Goal: Task Accomplishment & Management: Manage account settings

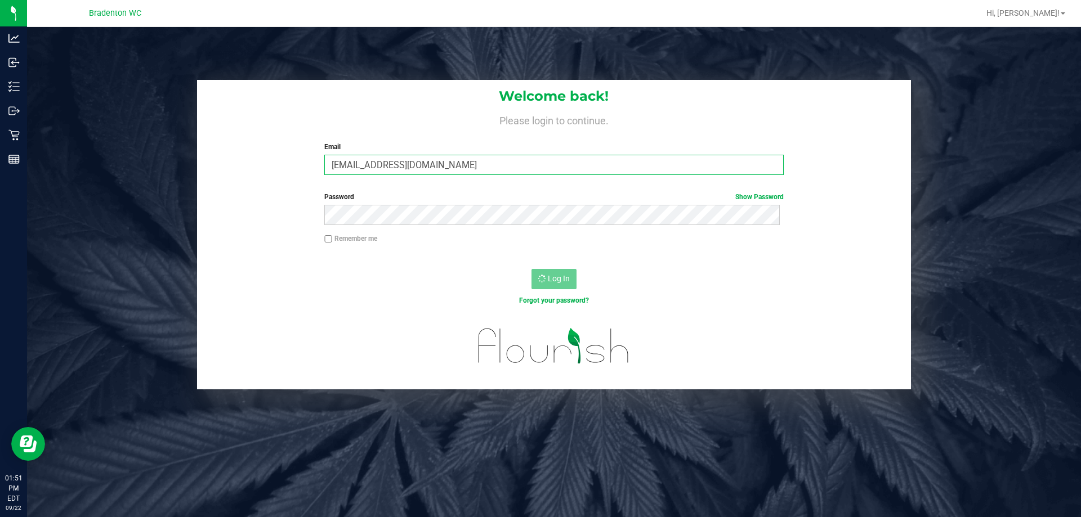
click at [421, 159] on input "[EMAIL_ADDRESS][DOMAIN_NAME]" at bounding box center [553, 165] width 459 height 20
click at [438, 166] on input "[EMAIL_ADDRESS][DOMAIN_NAME]" at bounding box center [553, 165] width 459 height 20
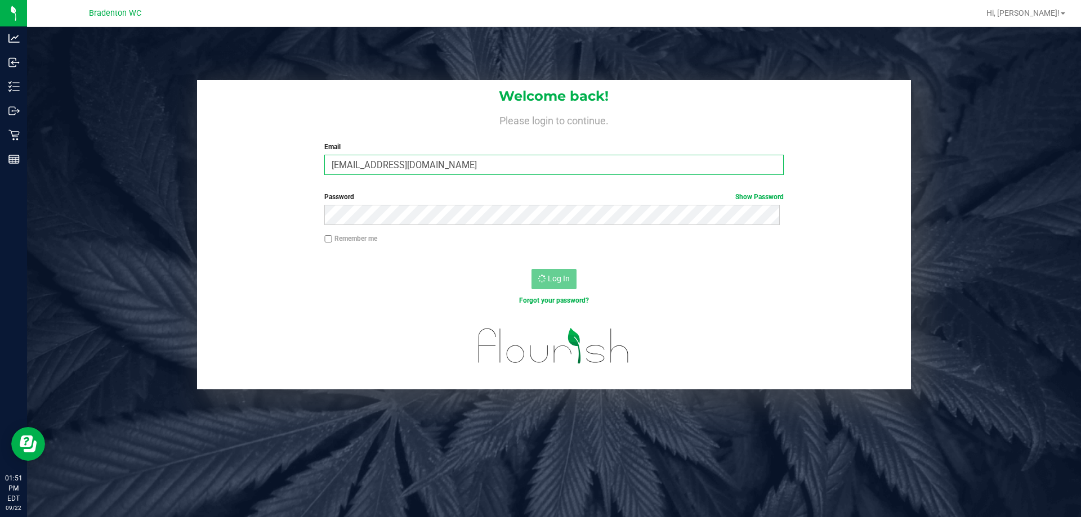
type input "[EMAIL_ADDRESS][DOMAIN_NAME]"
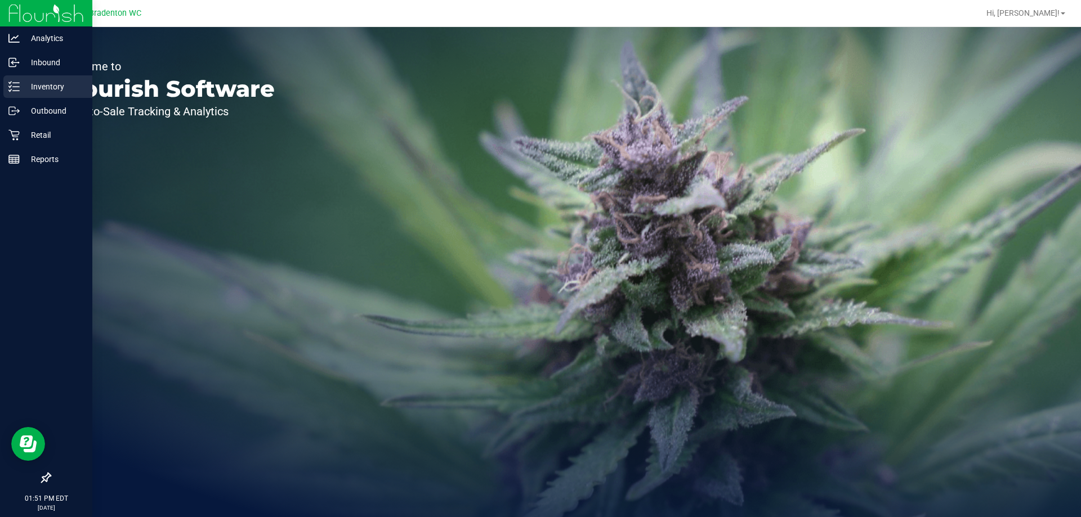
click at [35, 84] on p "Inventory" at bounding box center [54, 87] width 68 height 14
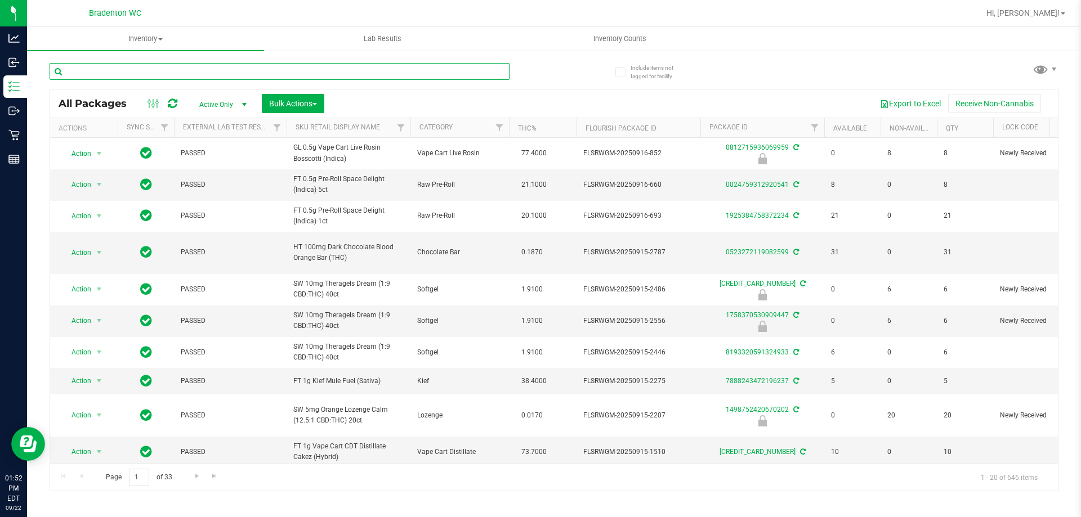
click at [268, 70] on input "text" at bounding box center [280, 71] width 460 height 17
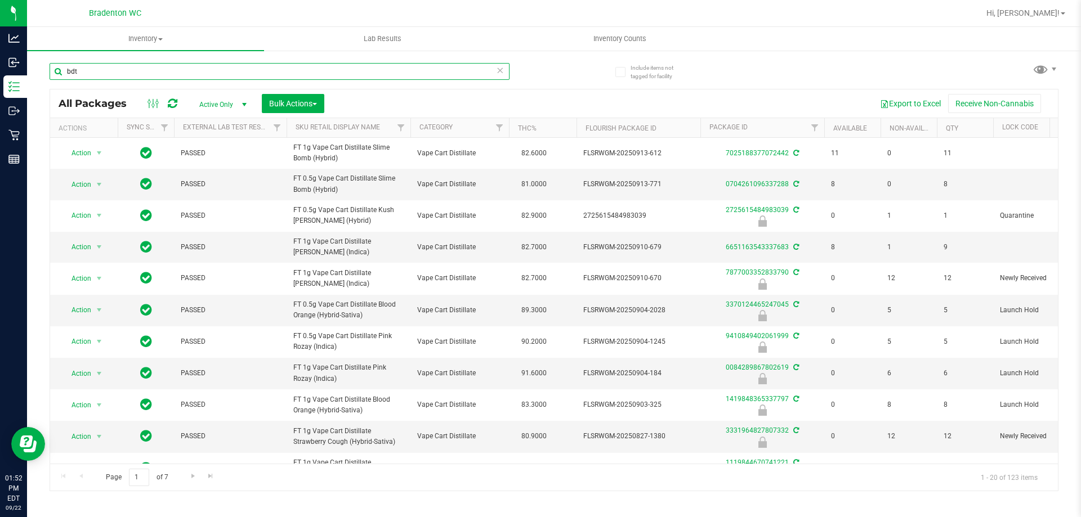
type input "bdt"
click at [565, 132] on th "THC%" at bounding box center [543, 128] width 68 height 20
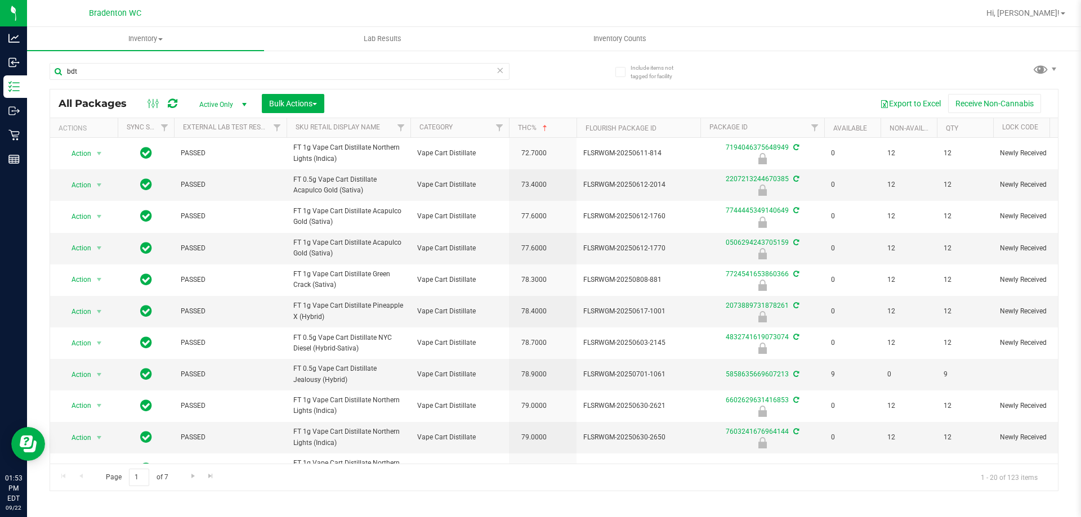
click at [563, 132] on th "THC%" at bounding box center [543, 128] width 68 height 20
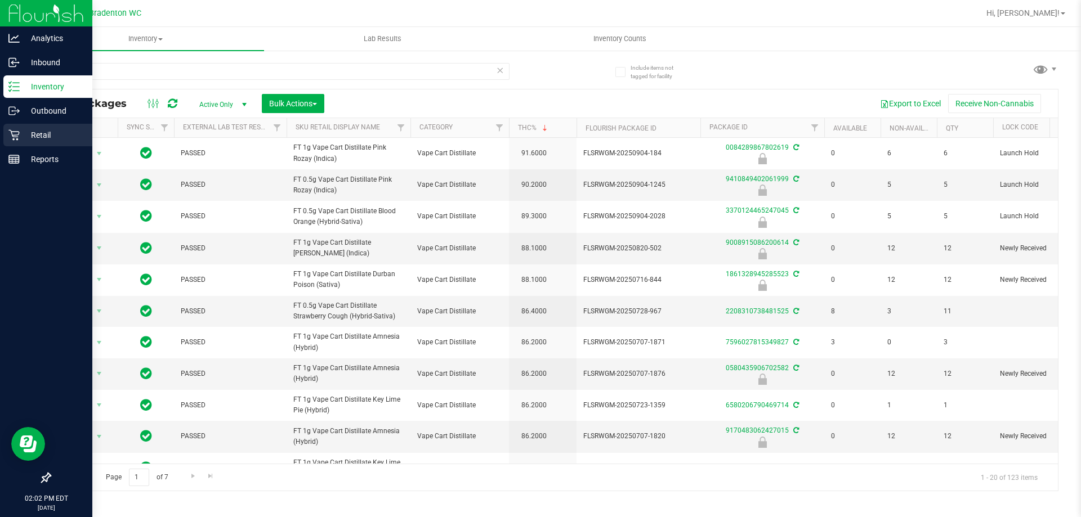
click at [10, 136] on icon at bounding box center [13, 134] width 11 height 11
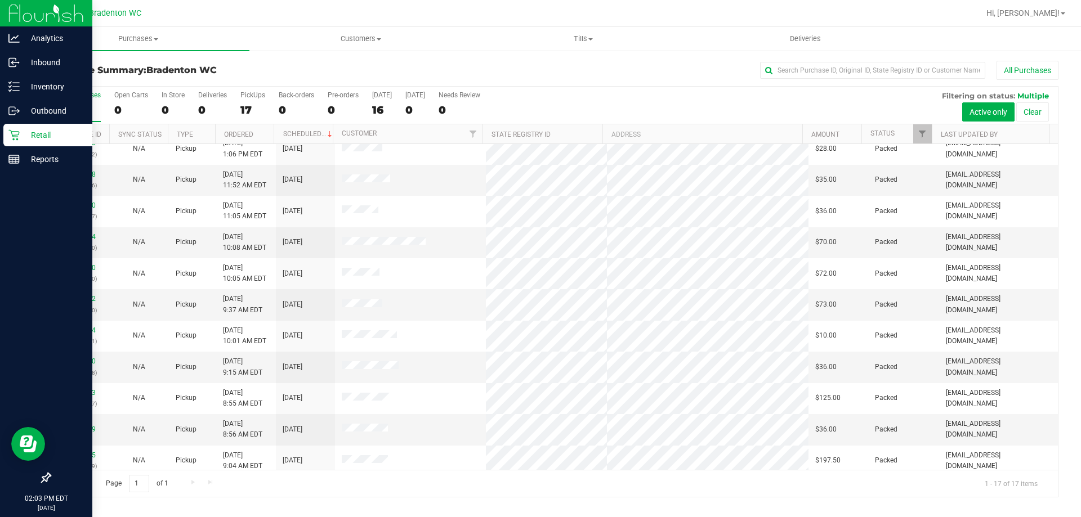
scroll to position [204, 0]
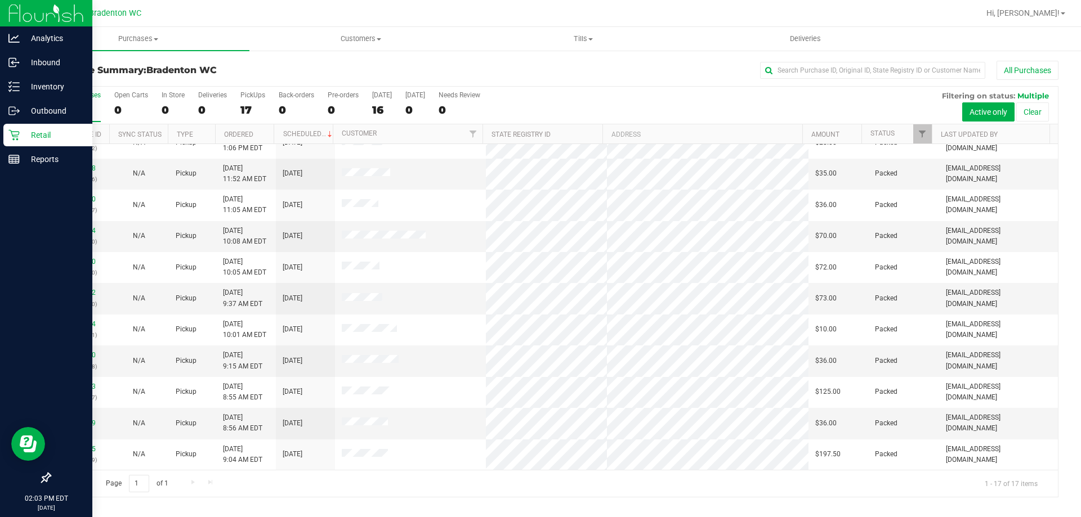
click at [60, 138] on p "Retail" at bounding box center [54, 135] width 68 height 14
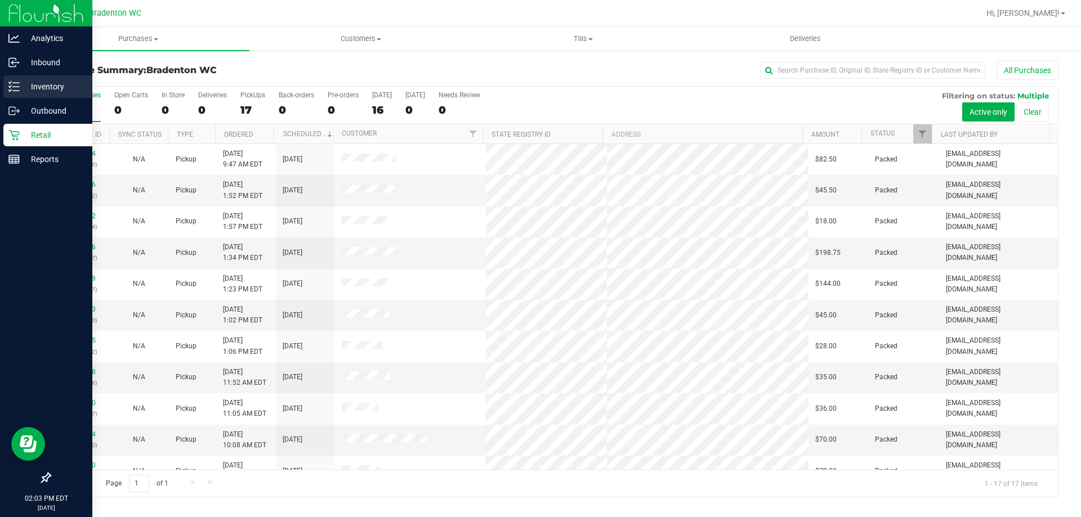
click at [19, 89] on icon at bounding box center [13, 86] width 11 height 11
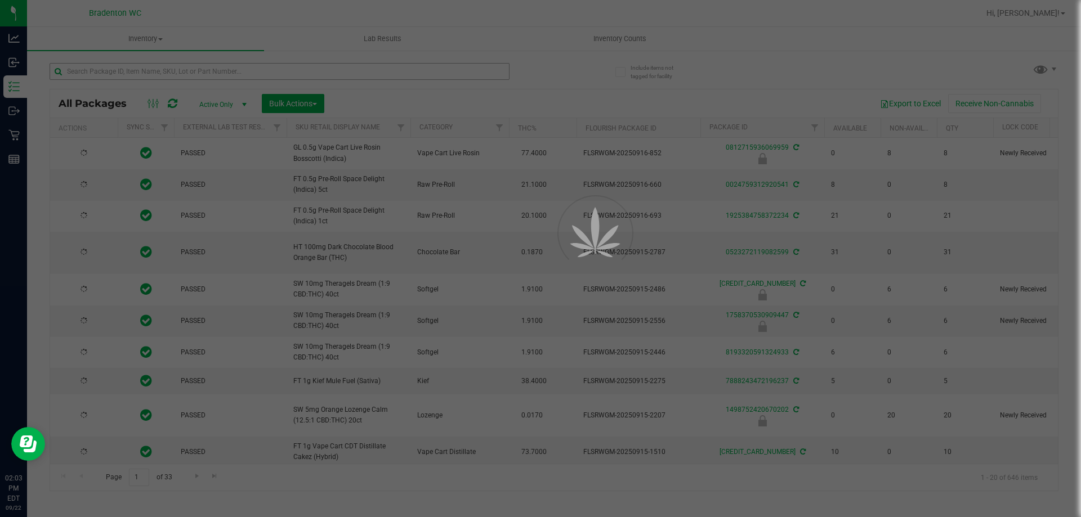
click at [210, 69] on div at bounding box center [540, 258] width 1081 height 517
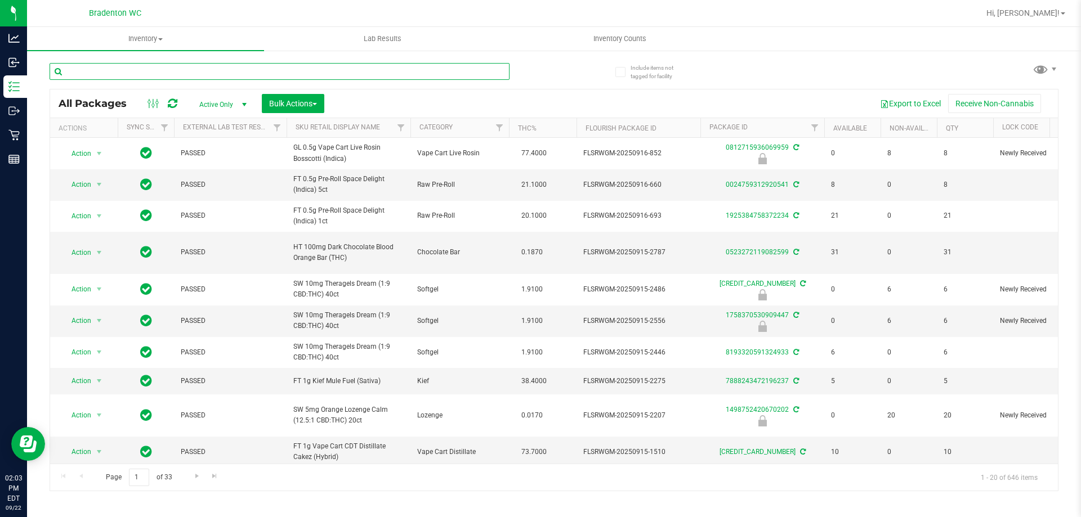
click at [210, 69] on input "text" at bounding box center [280, 71] width 460 height 17
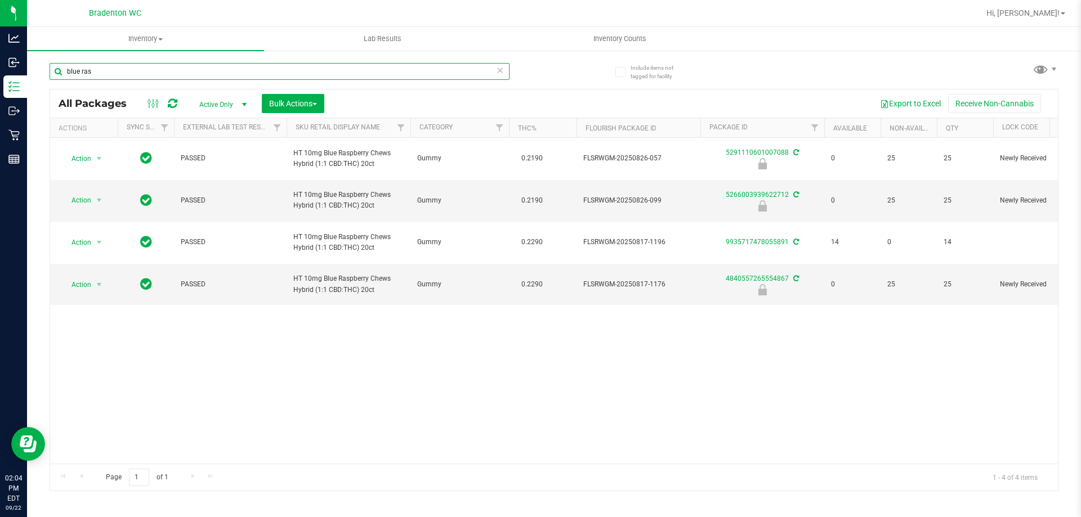
type input "blue ras"
click at [236, 107] on span "Active Only" at bounding box center [221, 105] width 62 height 16
click at [226, 172] on li "All" at bounding box center [220, 172] width 61 height 17
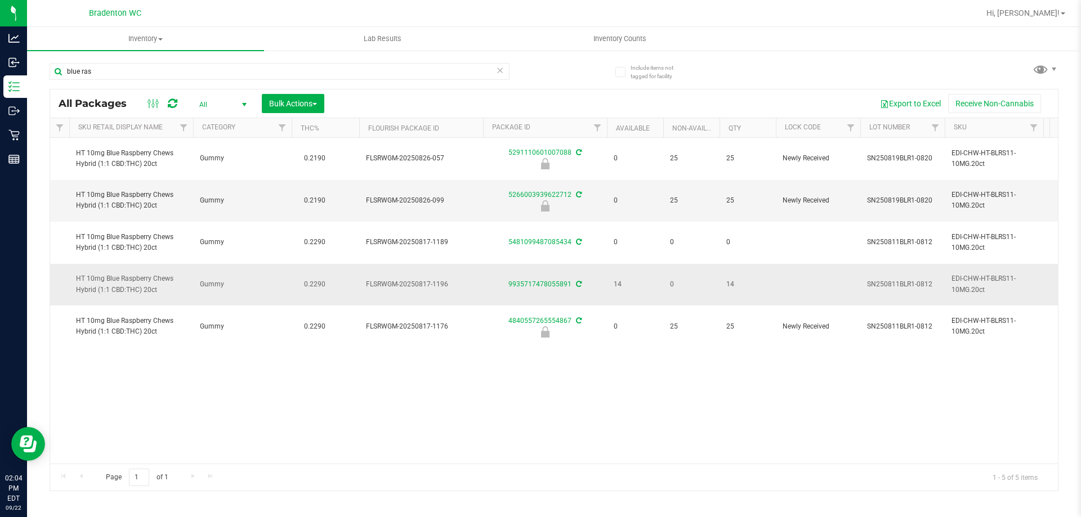
scroll to position [0, 254]
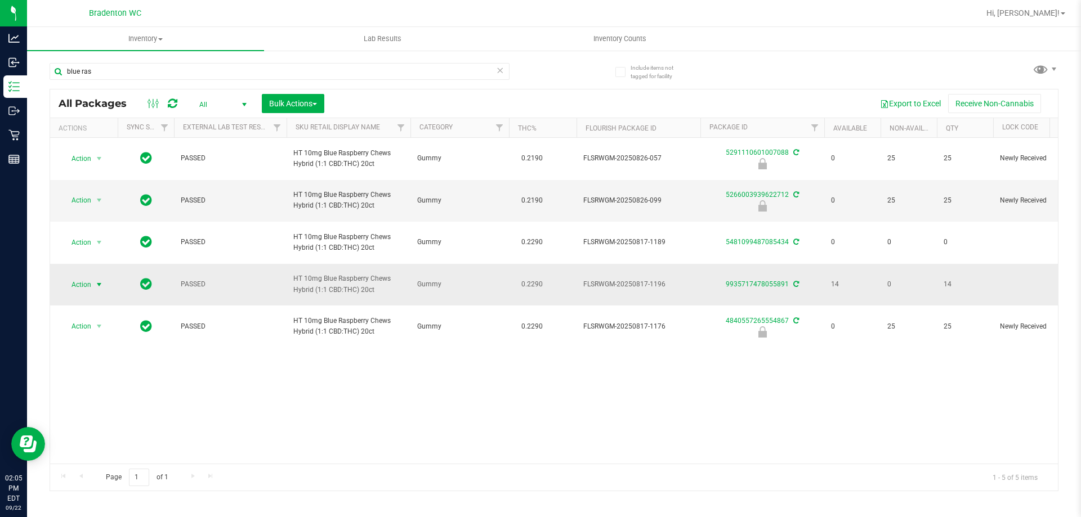
click at [96, 288] on span "select" at bounding box center [99, 284] width 9 height 9
click at [114, 308] on li "Adjust qty" at bounding box center [105, 303] width 87 height 17
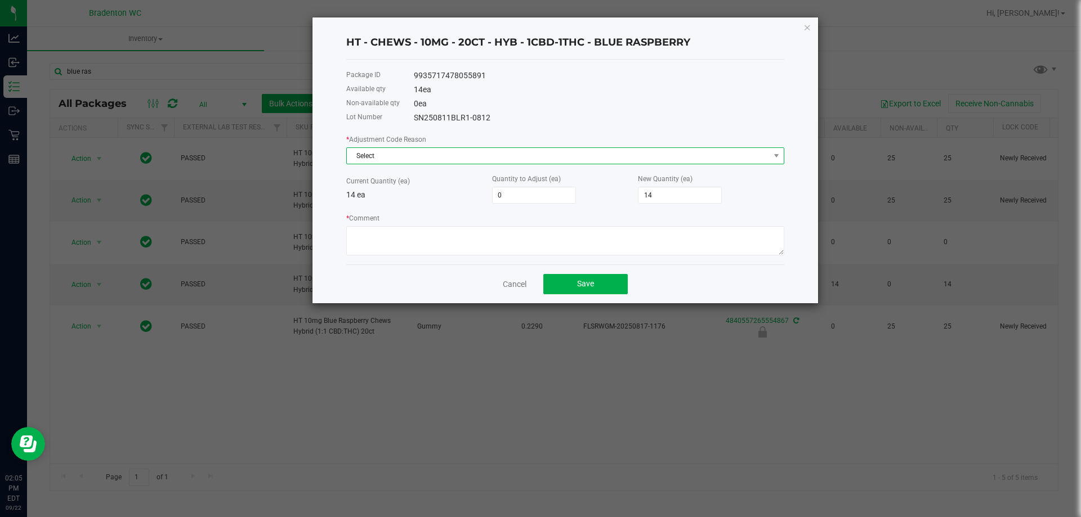
click at [523, 158] on span "Select" at bounding box center [558, 156] width 423 height 16
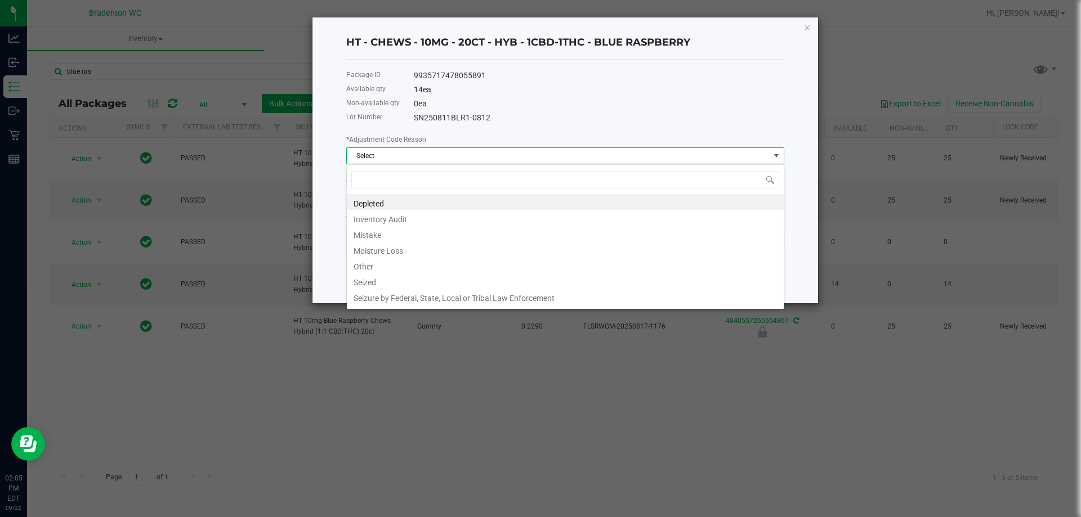
scroll to position [17, 438]
click at [419, 219] on li "Inventory Audit" at bounding box center [565, 218] width 437 height 16
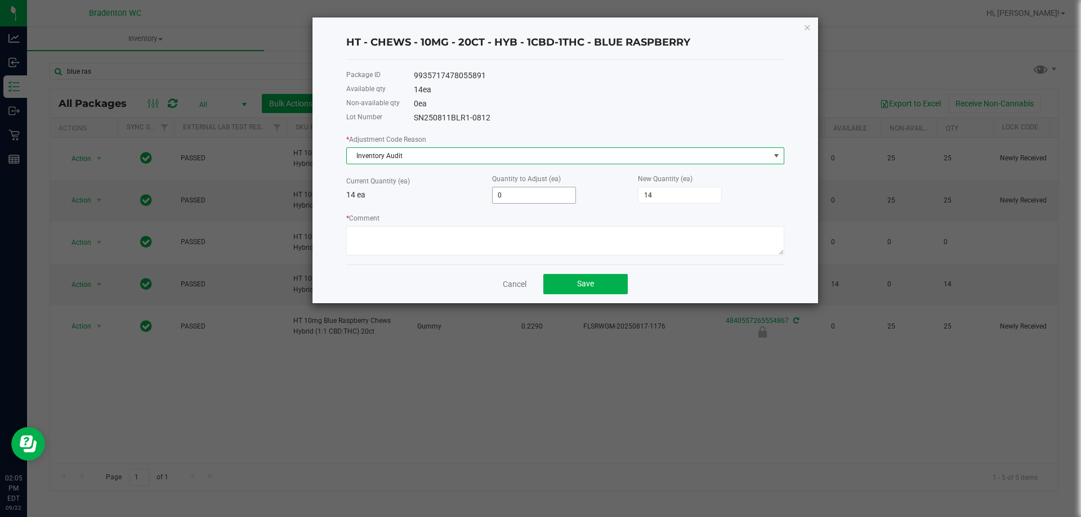
click at [523, 203] on input "0" at bounding box center [533, 195] width 83 height 16
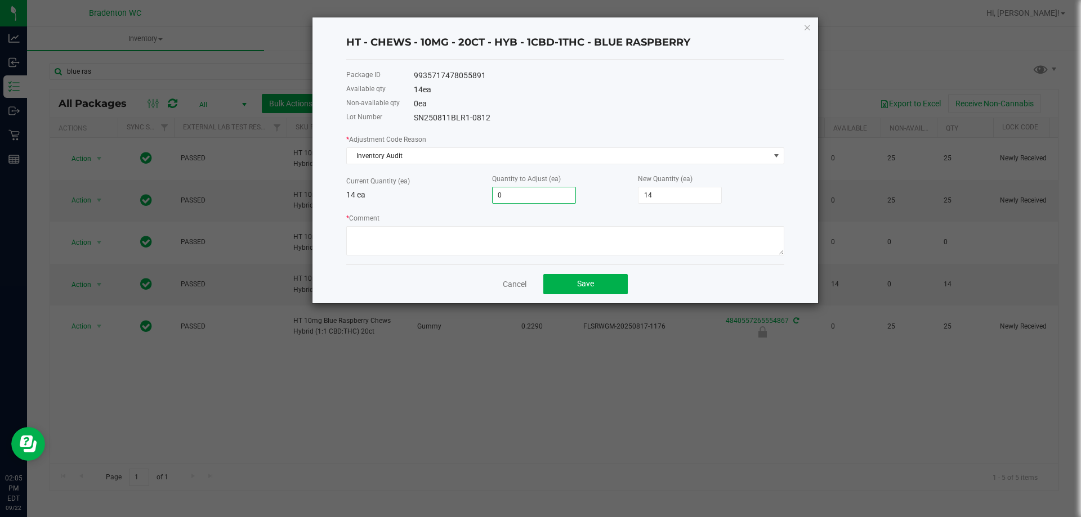
type input "1"
type input "15"
type input "1"
click at [456, 244] on textarea "* Comment" at bounding box center [565, 240] width 438 height 29
type textarea "extra upon opening"
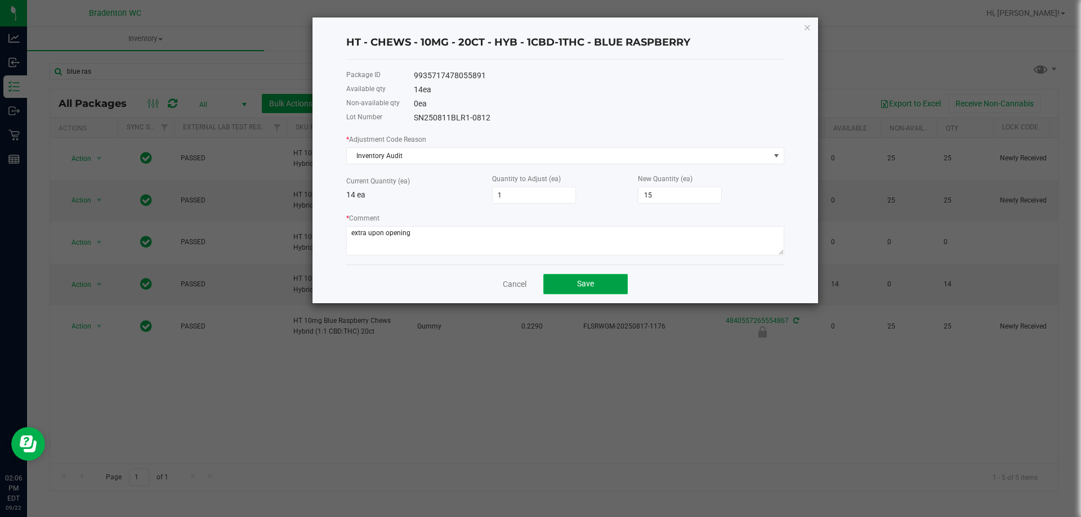
click at [600, 281] on button "Save" at bounding box center [585, 284] width 84 height 20
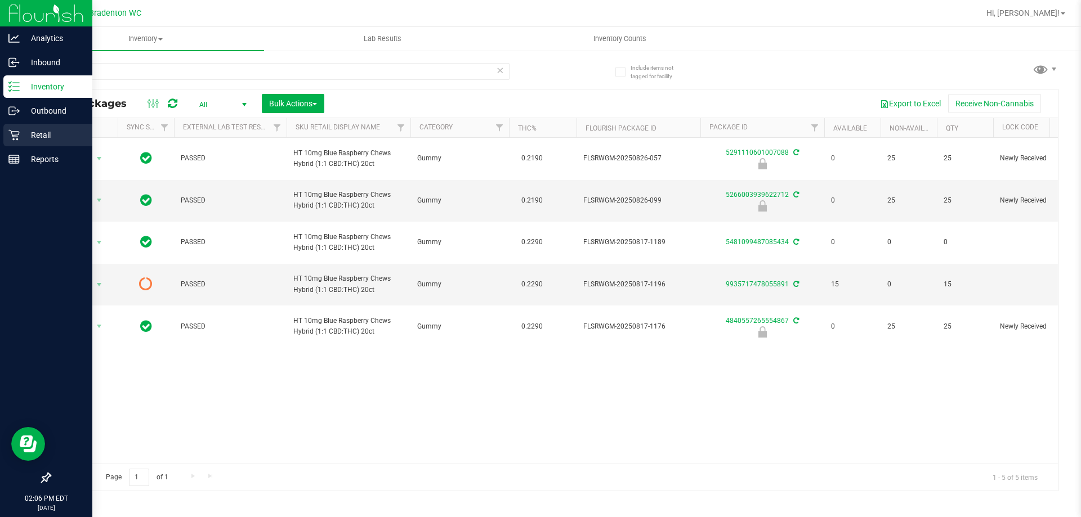
click at [23, 133] on p "Retail" at bounding box center [54, 135] width 68 height 14
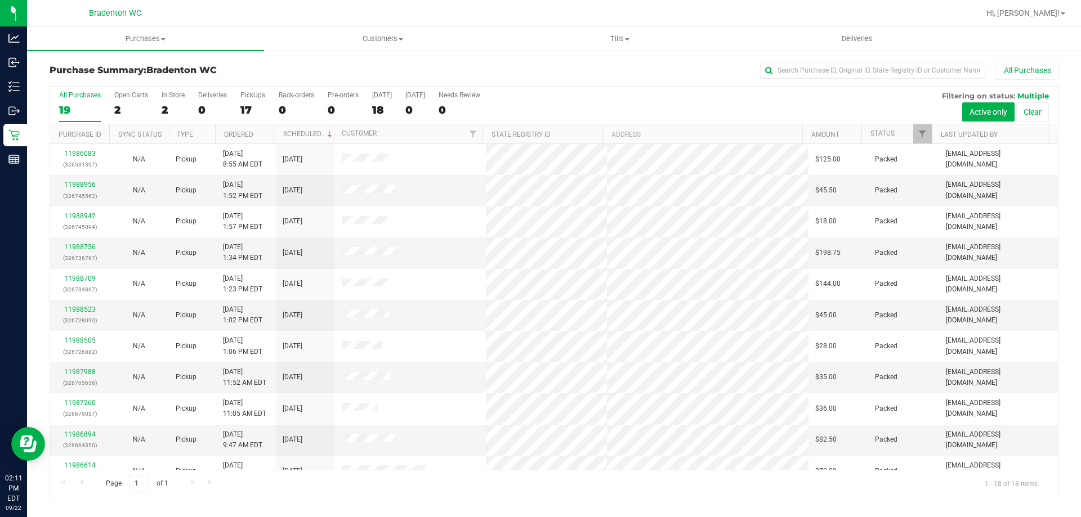
click at [492, 9] on div at bounding box center [589, 13] width 777 height 22
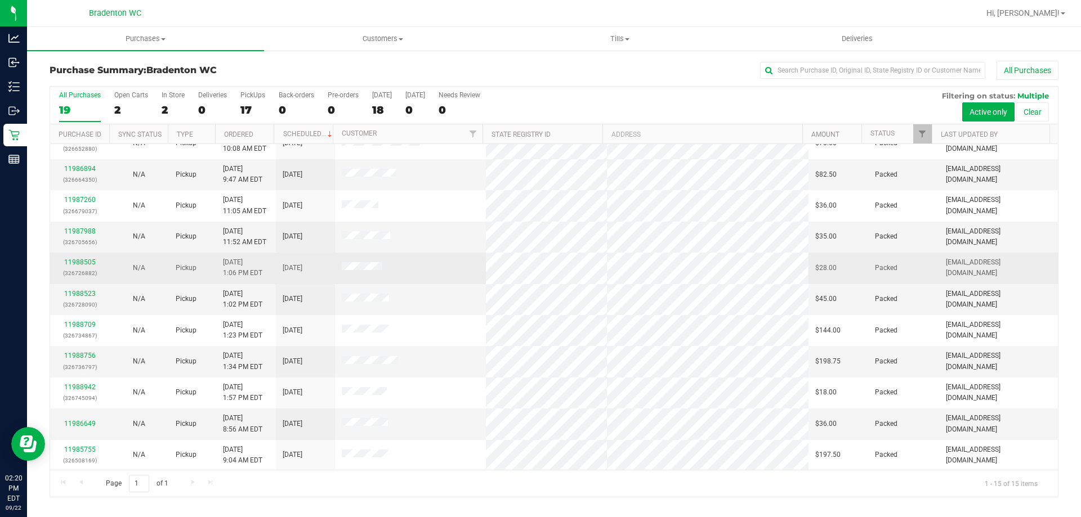
scroll to position [141, 0]
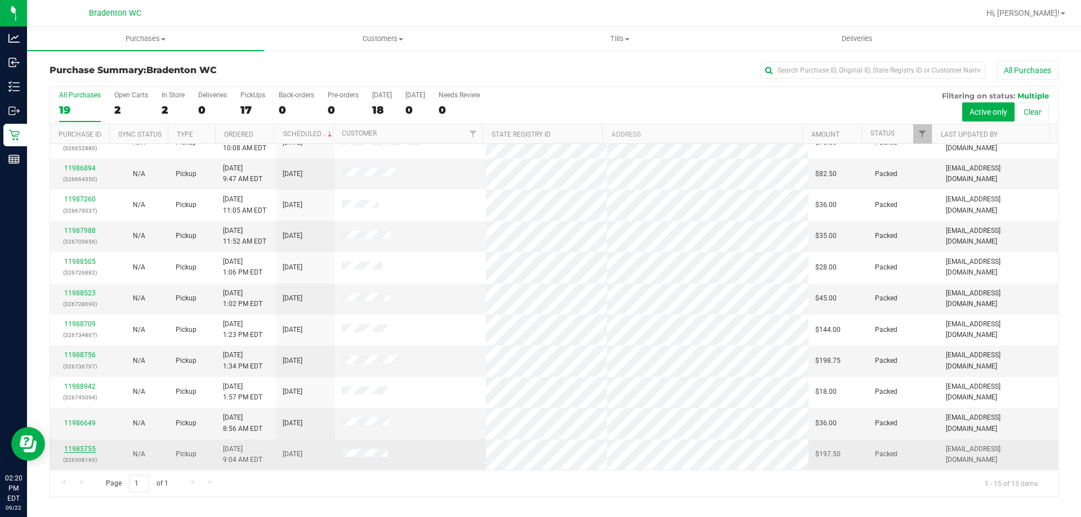
click at [83, 449] on link "11985755" at bounding box center [80, 449] width 32 height 8
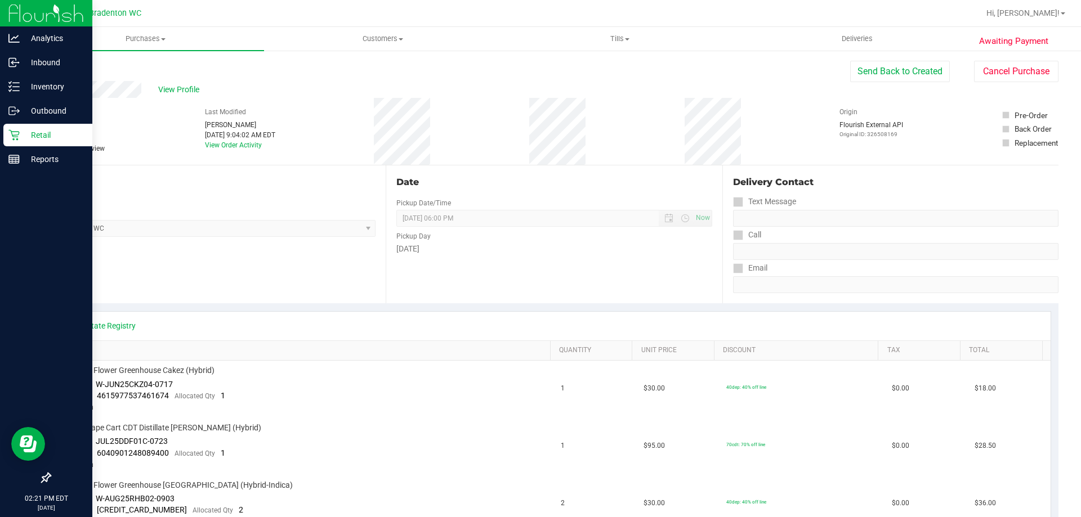
click at [21, 130] on p "Retail" at bounding box center [54, 135] width 68 height 14
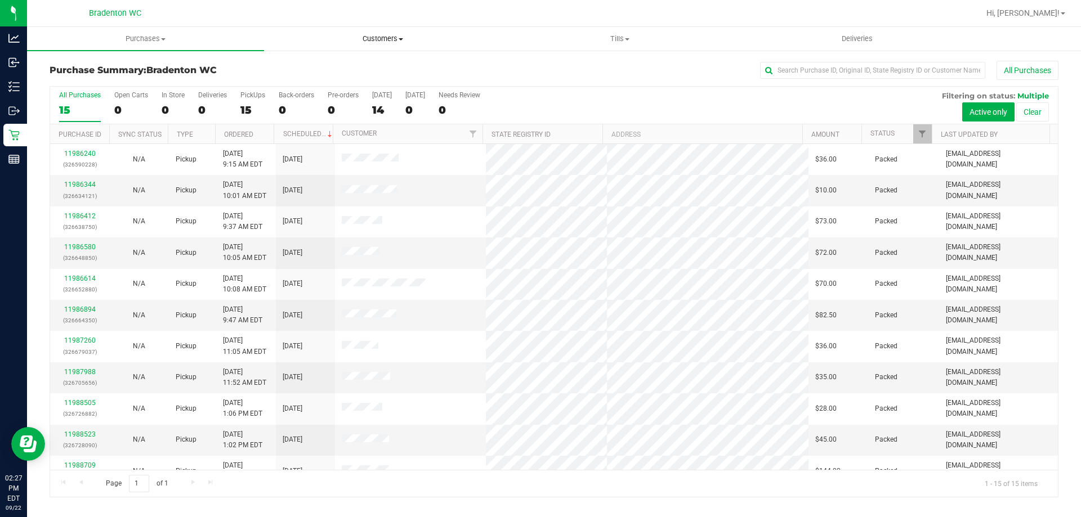
click at [397, 42] on span "Customers" at bounding box center [383, 39] width 236 height 10
click at [317, 63] on span "All customers" at bounding box center [304, 68] width 81 height 10
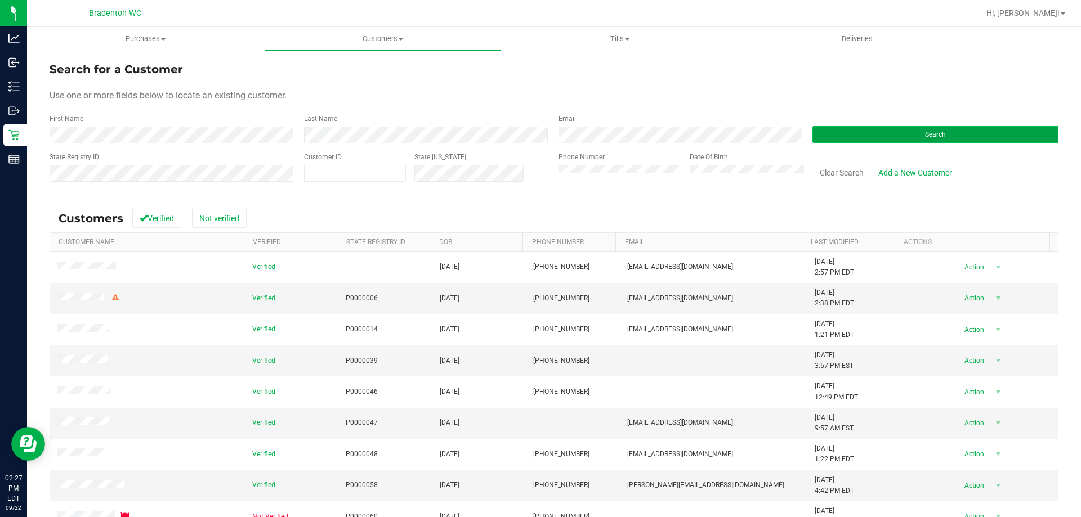
click at [837, 128] on button "Search" at bounding box center [935, 134] width 246 height 17
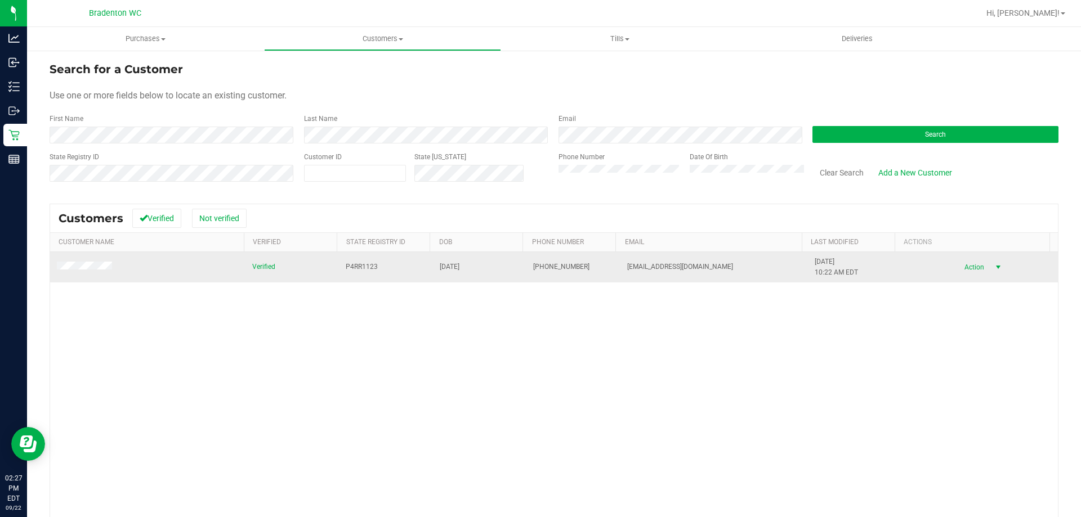
click at [954, 269] on span "Action" at bounding box center [972, 267] width 37 height 16
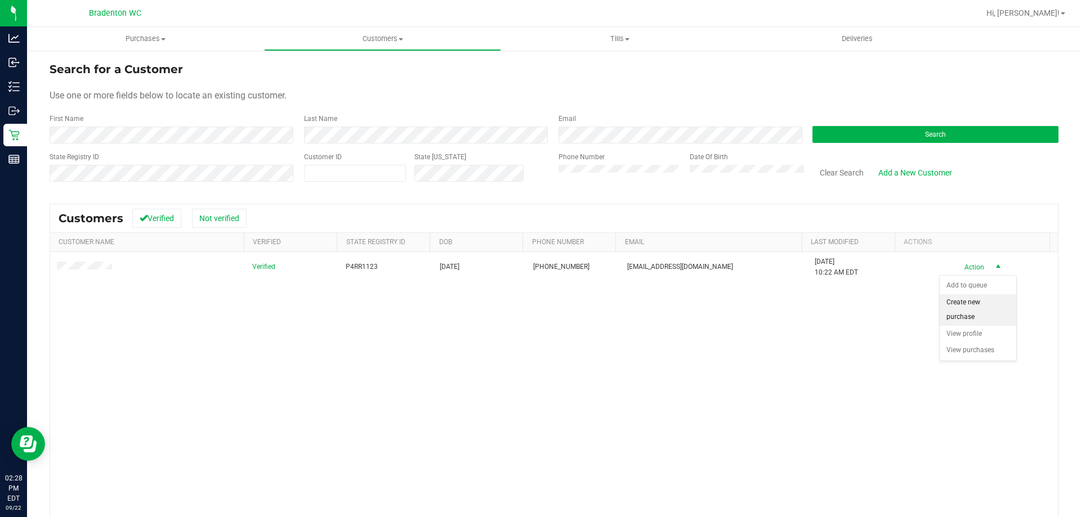
click at [958, 315] on li "Create new purchase" at bounding box center [977, 309] width 77 height 31
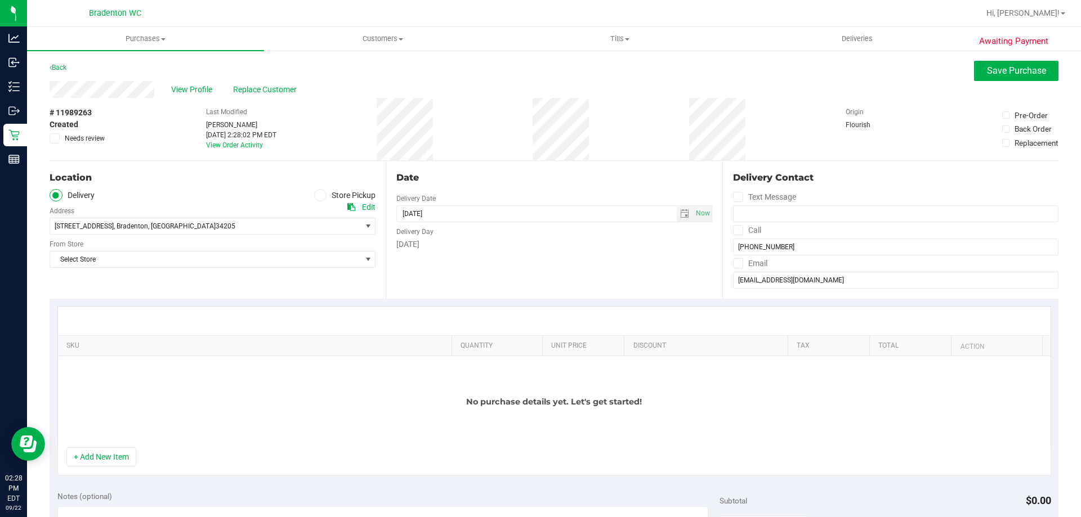
click at [330, 193] on label "Store Pickup" at bounding box center [345, 195] width 62 height 13
click at [0, 0] on input "Store Pickup" at bounding box center [0, 0] width 0 height 0
click at [365, 229] on span "select" at bounding box center [368, 226] width 9 height 9
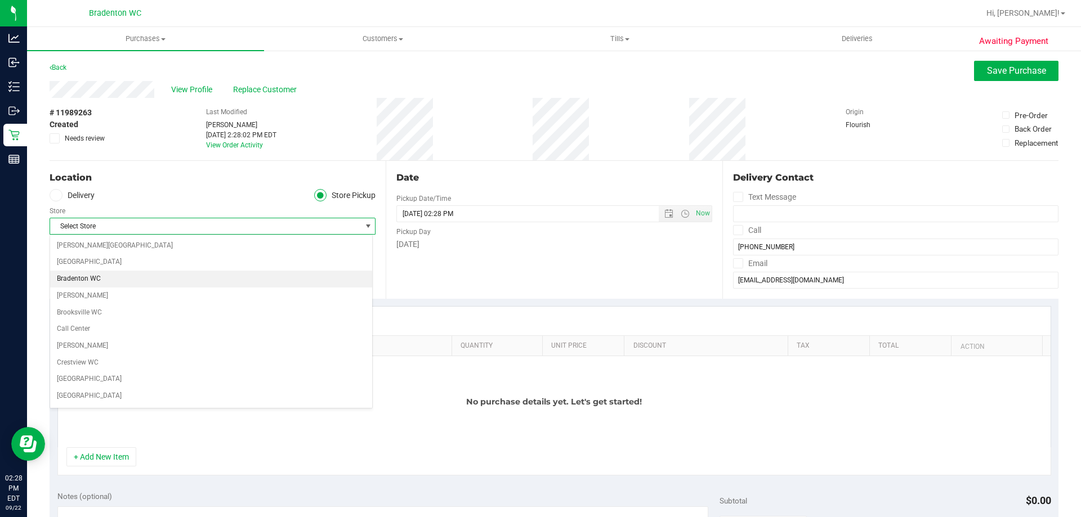
click at [223, 281] on li "Bradenton WC" at bounding box center [211, 279] width 322 height 17
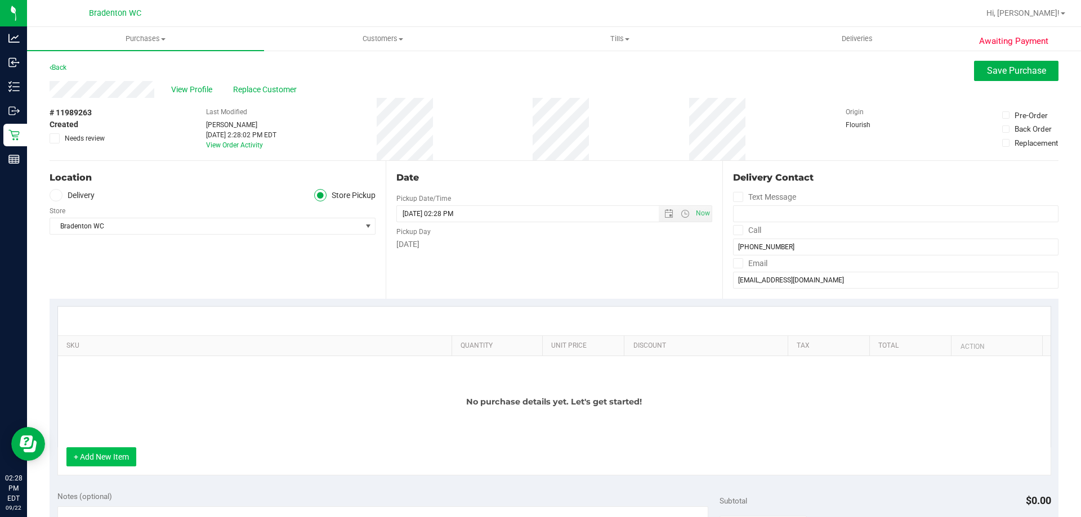
click at [122, 454] on button "+ Add New Item" at bounding box center [101, 456] width 70 height 19
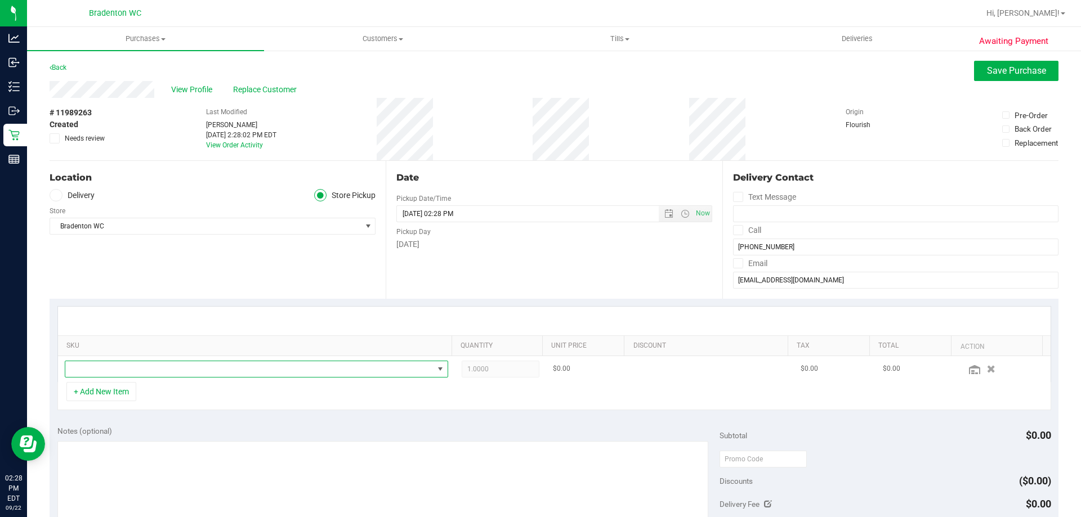
click at [106, 376] on span "NO DATA FOUND" at bounding box center [249, 369] width 368 height 16
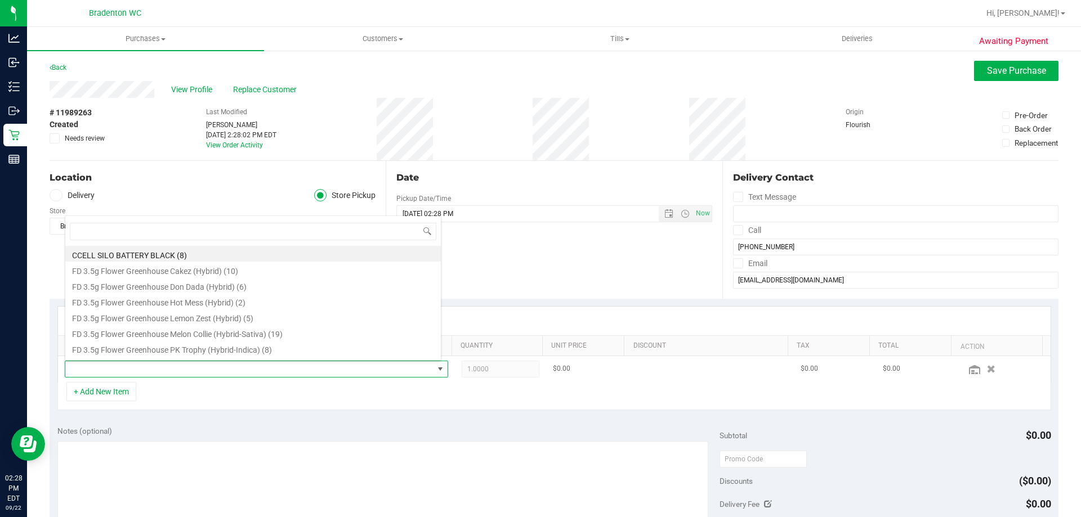
scroll to position [17, 373]
type input "sbc"
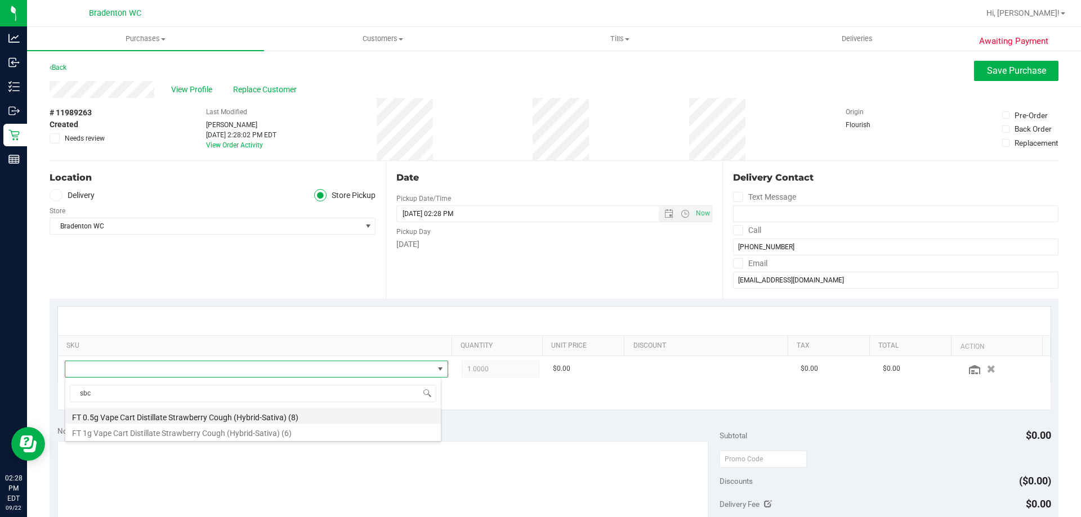
click at [262, 419] on li "FT 0.5g Vape Cart Distillate Strawberry Cough (Hybrid-Sativa) (8)" at bounding box center [252, 416] width 375 height 16
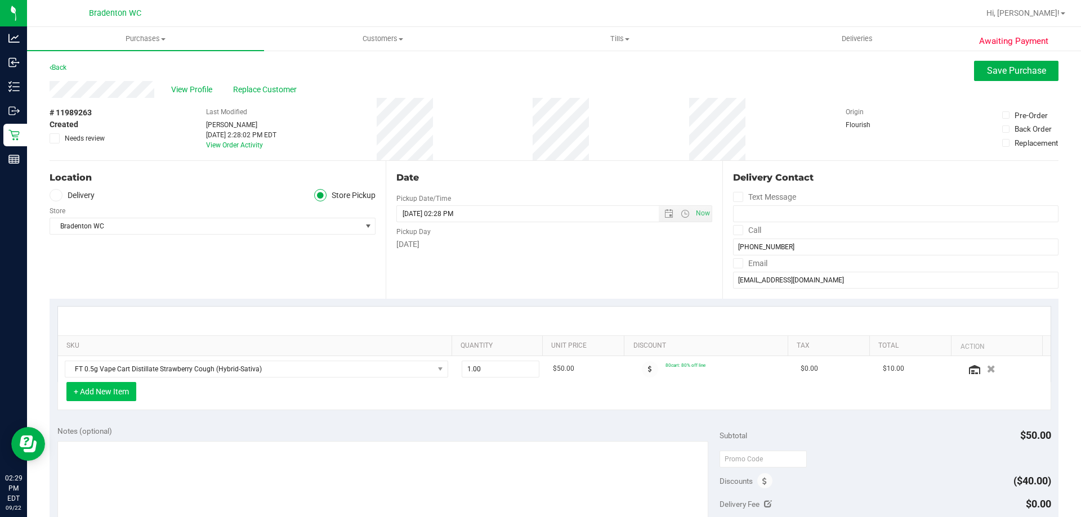
click at [115, 387] on button "+ Add New Item" at bounding box center [101, 391] width 70 height 19
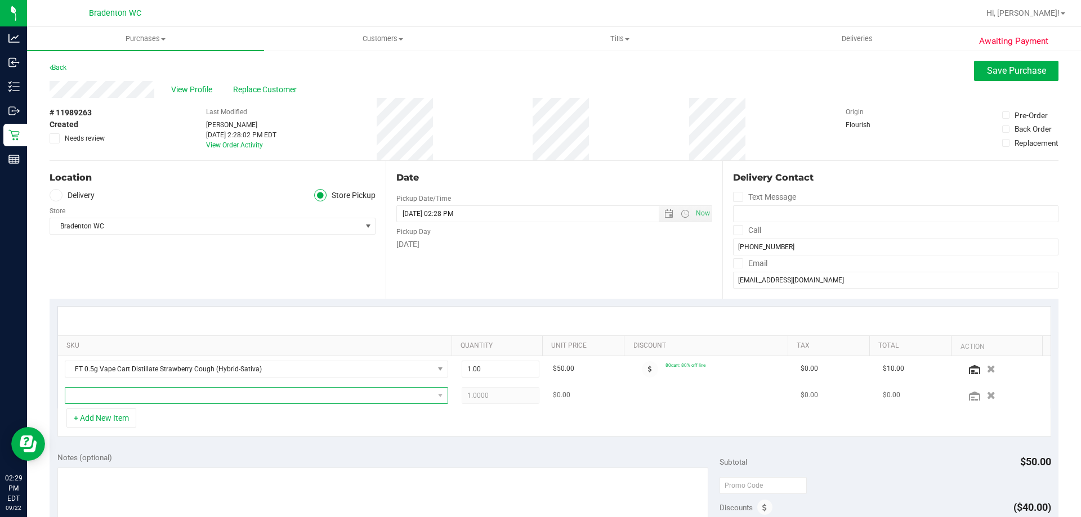
click at [121, 398] on span "NO DATA FOUND" at bounding box center [249, 396] width 368 height 16
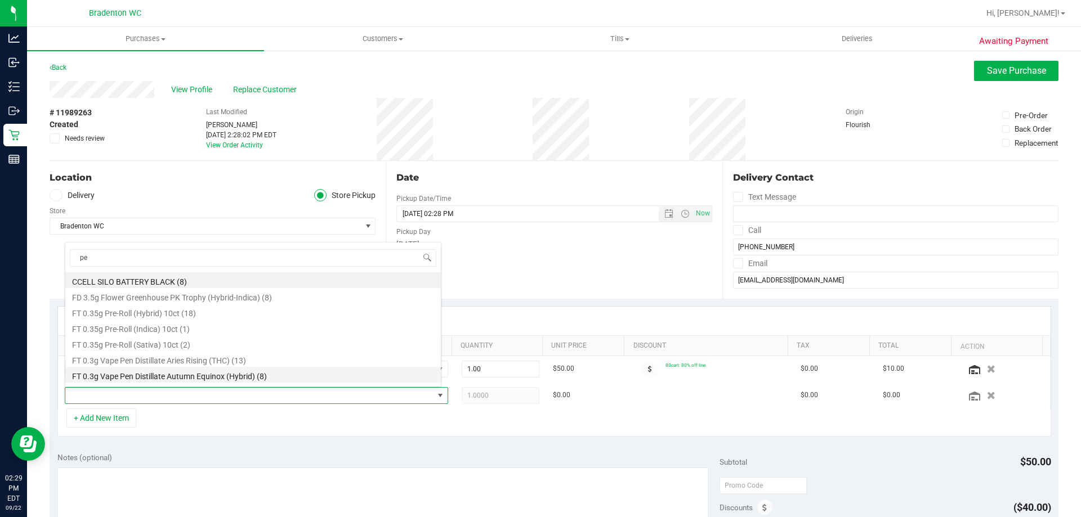
type input "pex"
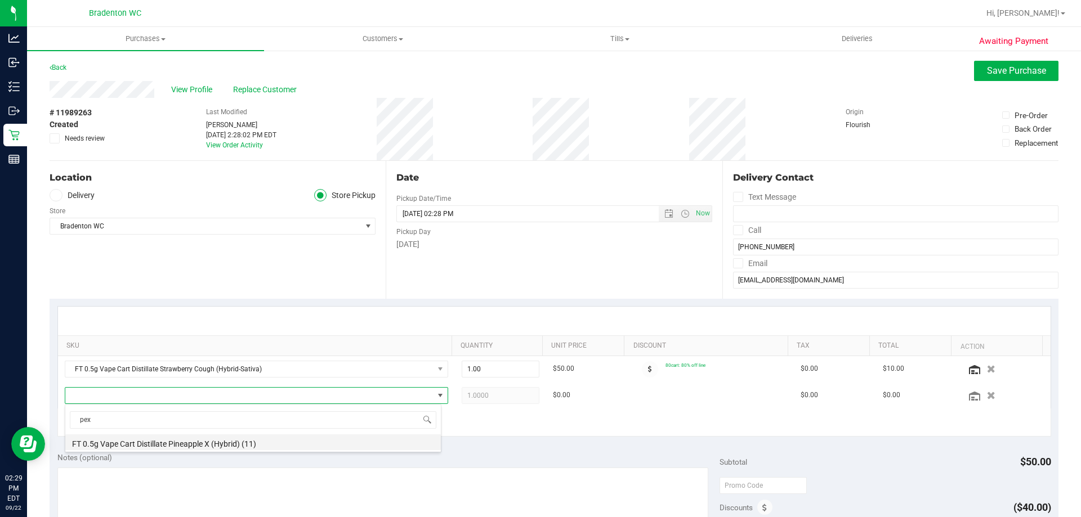
click at [178, 445] on li "FT 0.5g Vape Cart Distillate Pineapple X (Hybrid) (11)" at bounding box center [252, 442] width 375 height 16
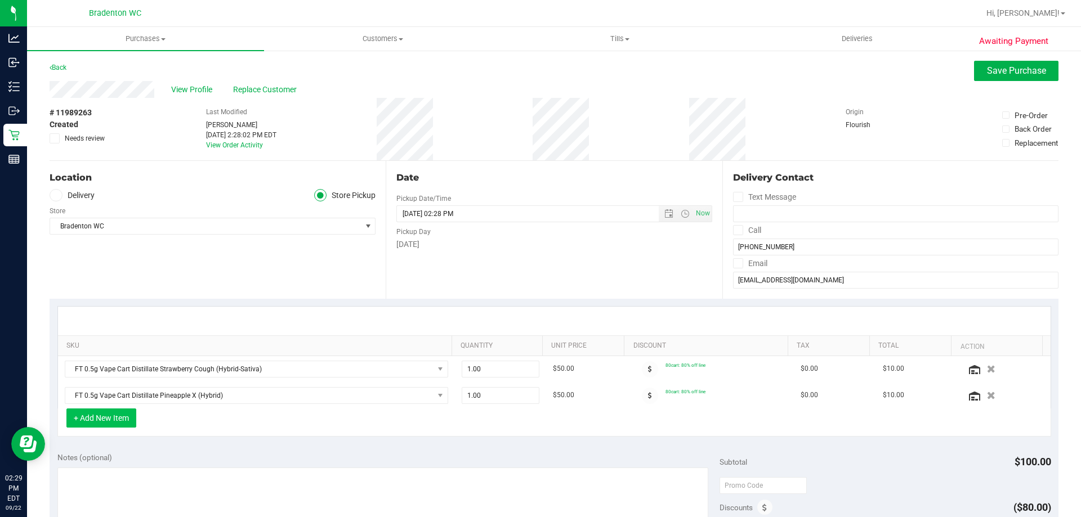
click at [124, 422] on button "+ Add New Item" at bounding box center [101, 418] width 70 height 19
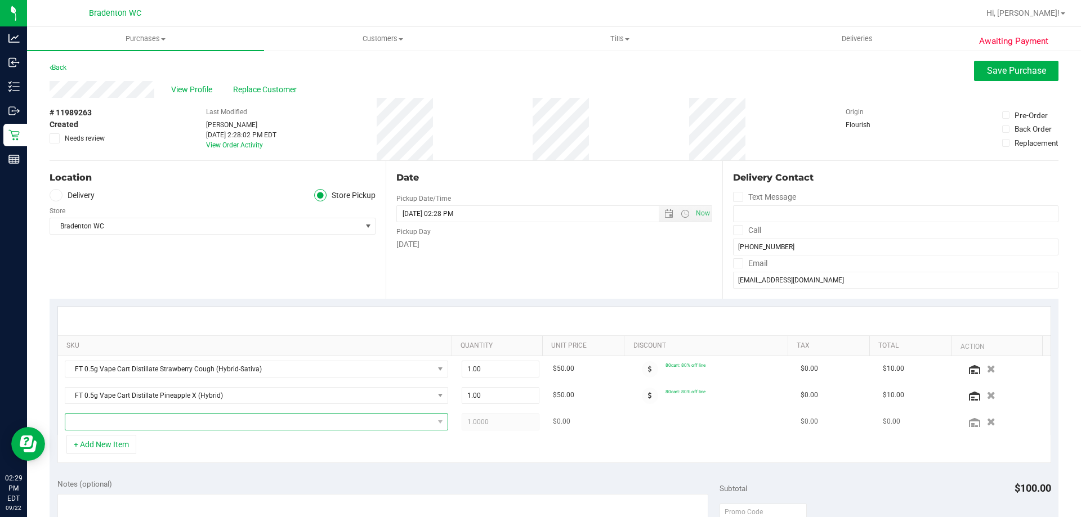
click at [128, 421] on span "NO DATA FOUND" at bounding box center [249, 422] width 368 height 16
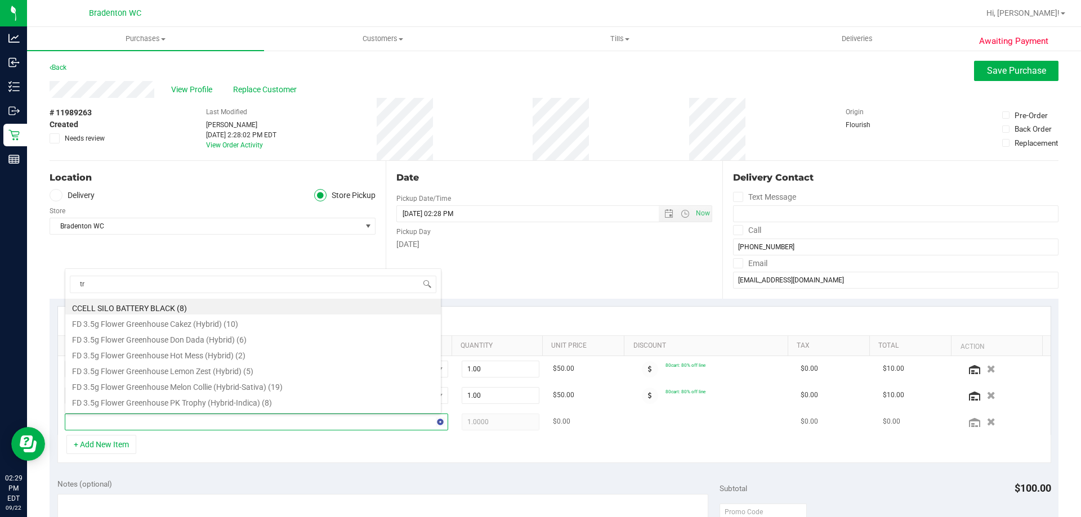
type input "trk"
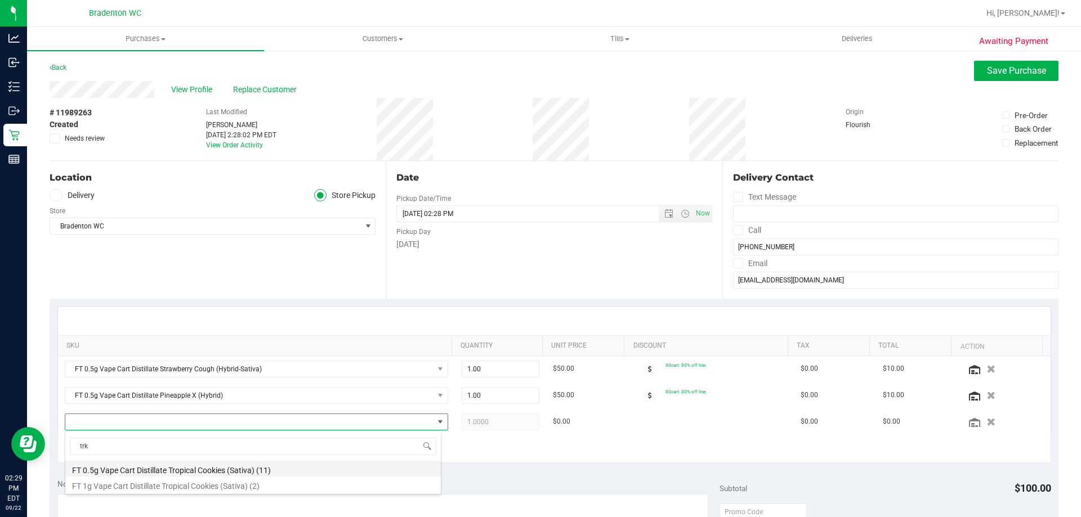
click at [152, 471] on li "FT 0.5g Vape Cart Distillate Tropical Cookies (Sativa) (11)" at bounding box center [252, 469] width 375 height 16
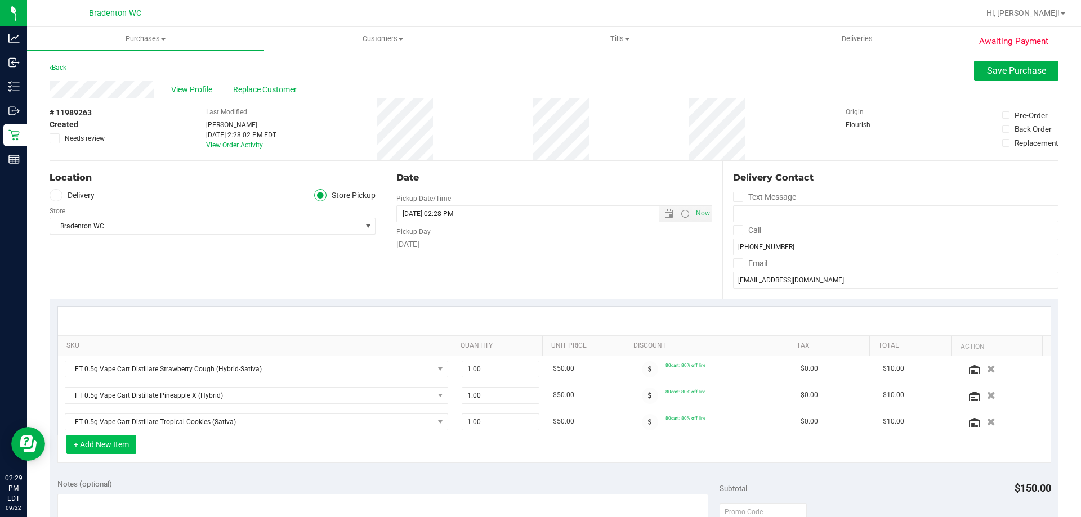
click at [130, 449] on button "+ Add New Item" at bounding box center [101, 444] width 70 height 19
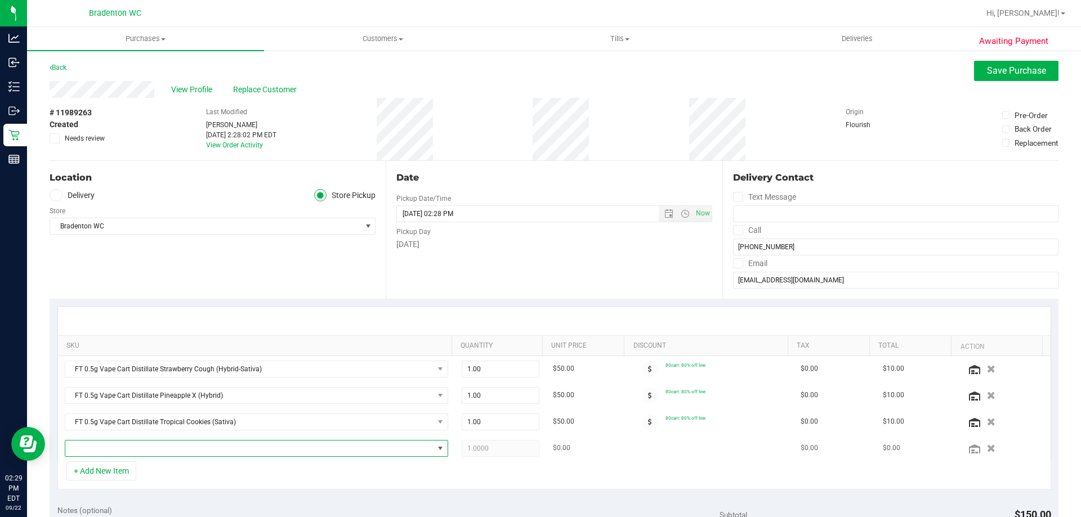
click at [143, 453] on span "NO DATA FOUND" at bounding box center [249, 449] width 368 height 16
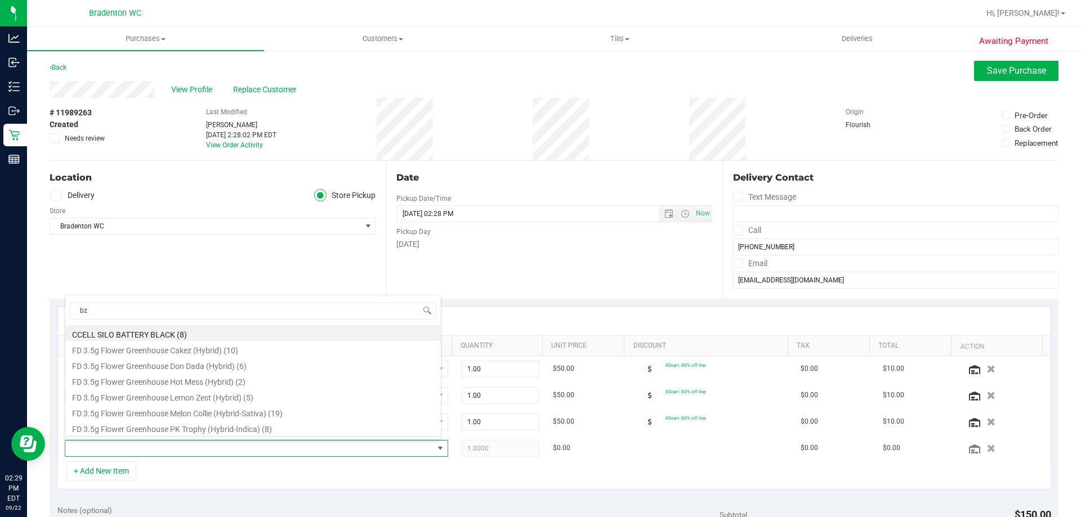
type input "bzk"
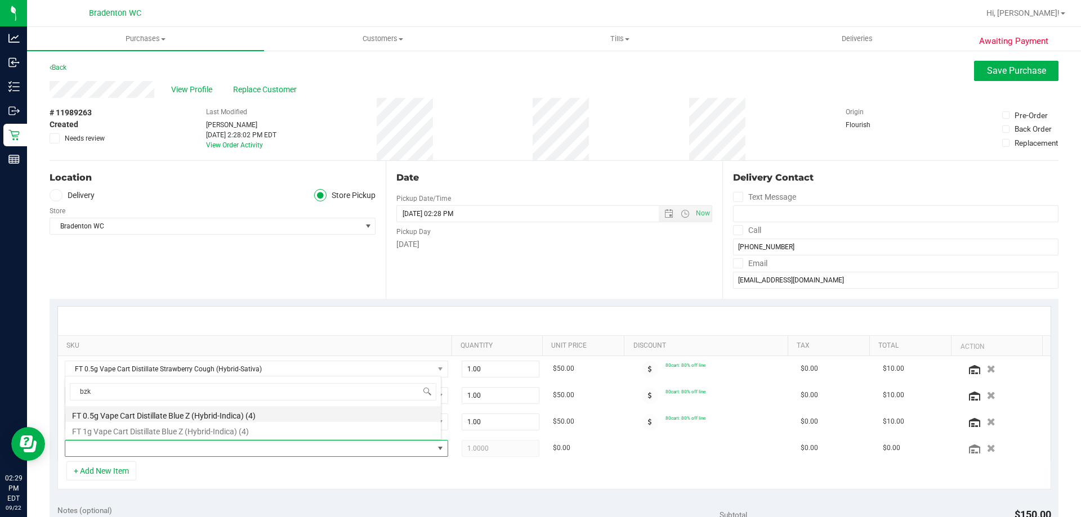
click at [165, 416] on li "FT 0.5g Vape Cart Distillate Blue Z (Hybrid-Indica) (4)" at bounding box center [252, 414] width 375 height 16
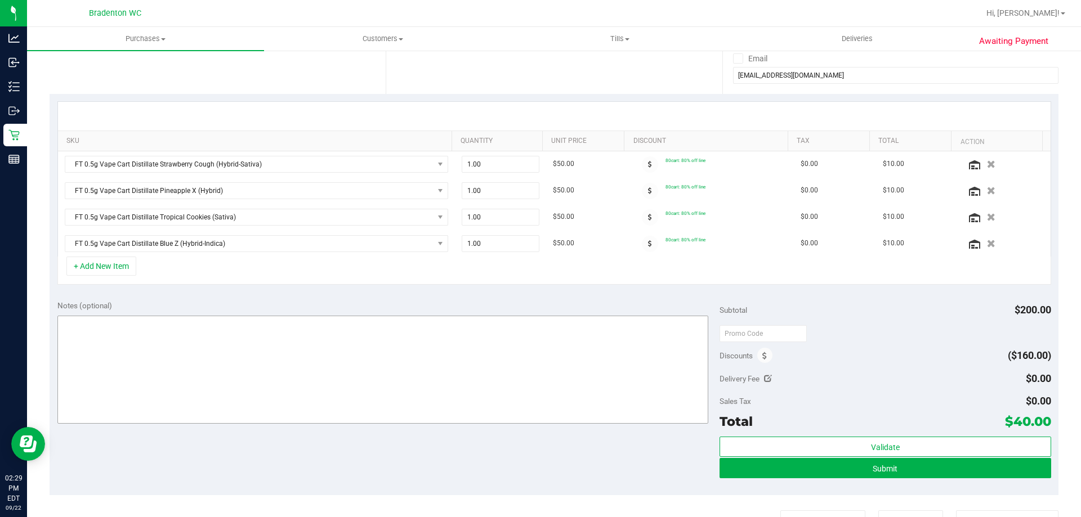
scroll to position [225, 0]
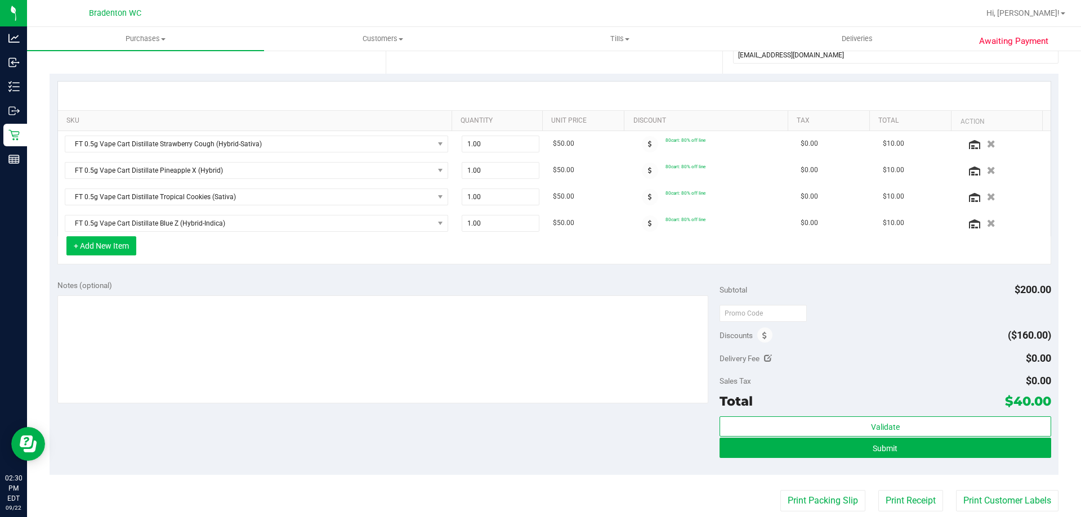
click at [95, 246] on button "+ Add New Item" at bounding box center [101, 245] width 70 height 19
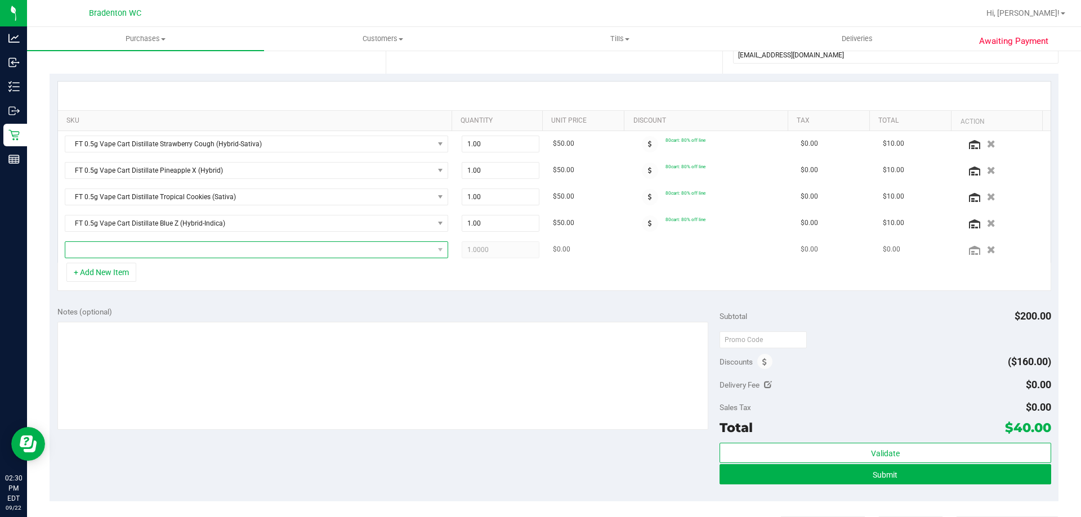
click at [127, 254] on span "NO DATA FOUND" at bounding box center [249, 250] width 368 height 16
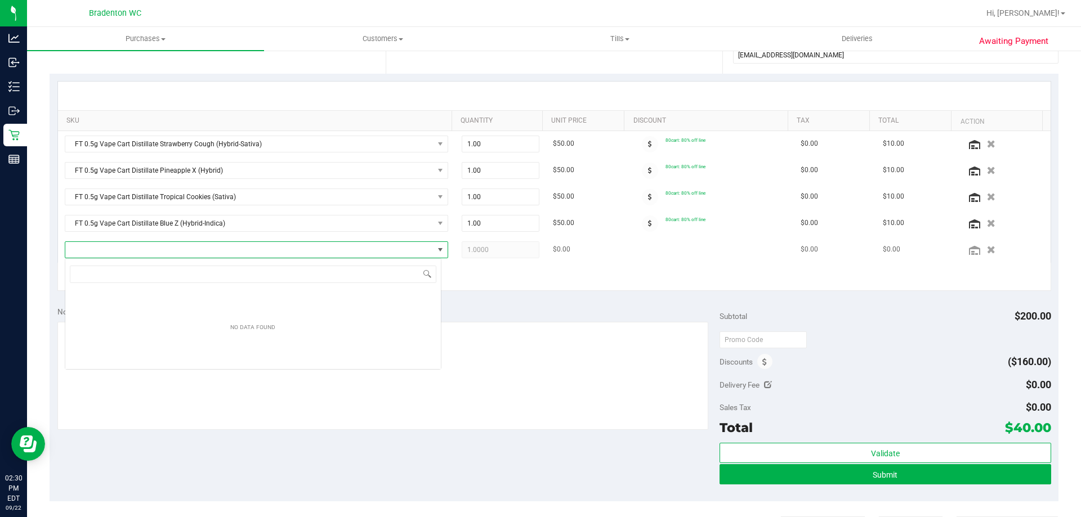
scroll to position [17, 376]
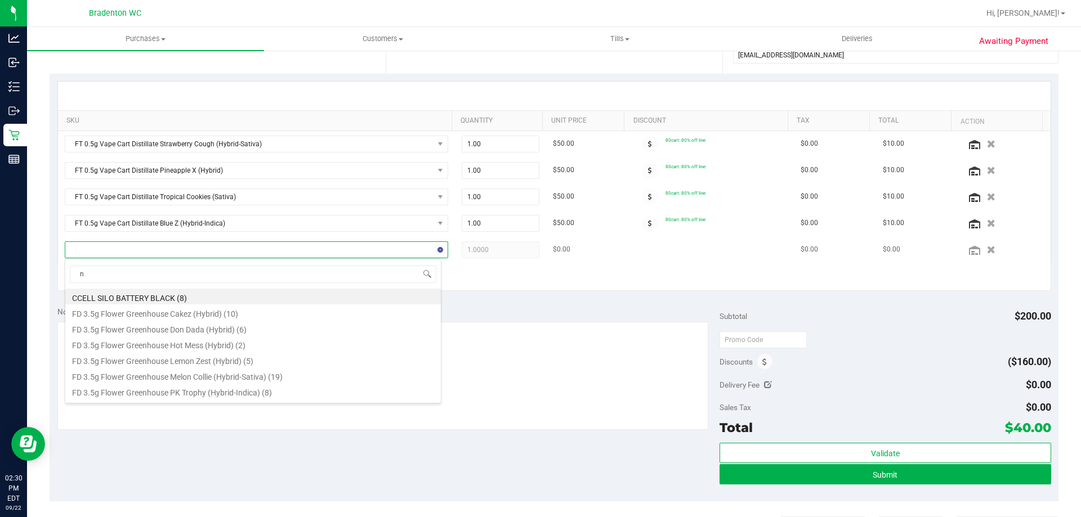
type input "ny"
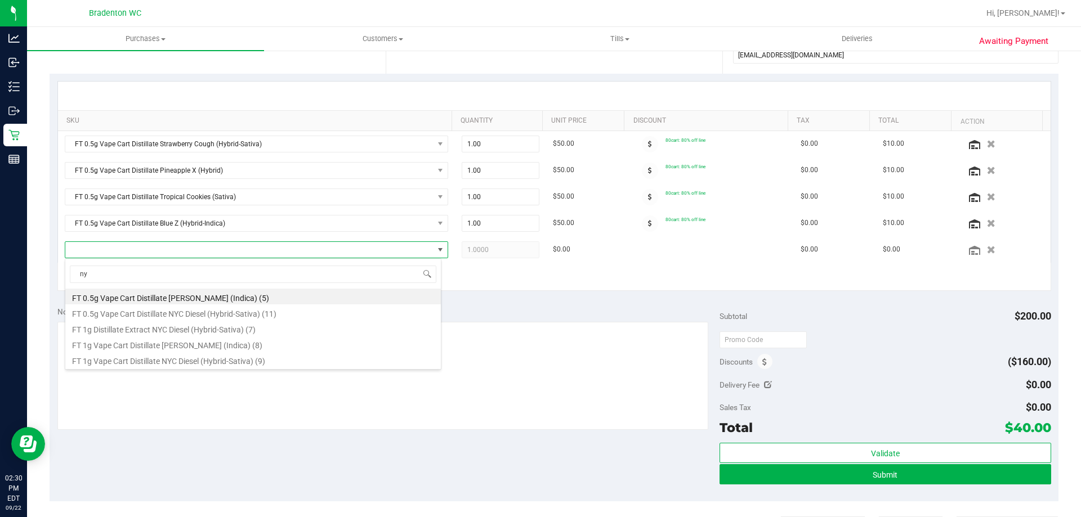
click at [150, 310] on li "FT 0.5g Vape Cart Distillate NYC Diesel (Hybrid-Sativa) (11)" at bounding box center [252, 312] width 375 height 16
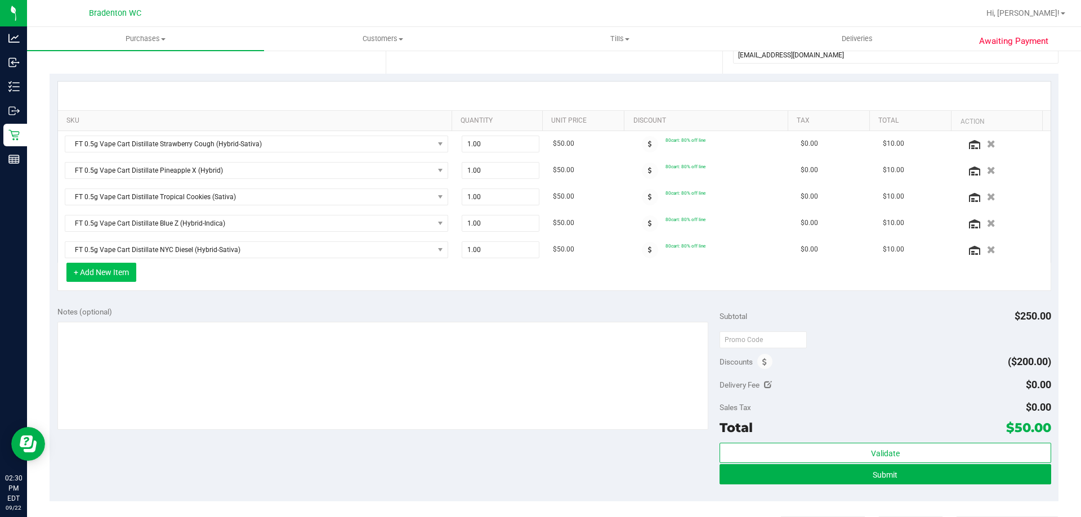
click at [125, 272] on button "+ Add New Item" at bounding box center [101, 272] width 70 height 19
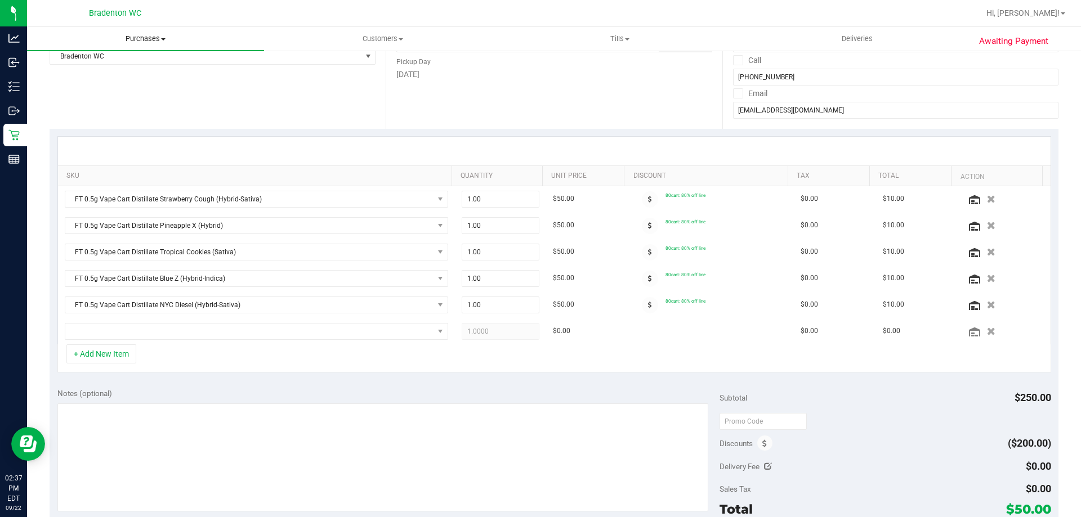
scroll to position [169, 0]
click at [986, 308] on icon "button" at bounding box center [991, 306] width 10 height 8
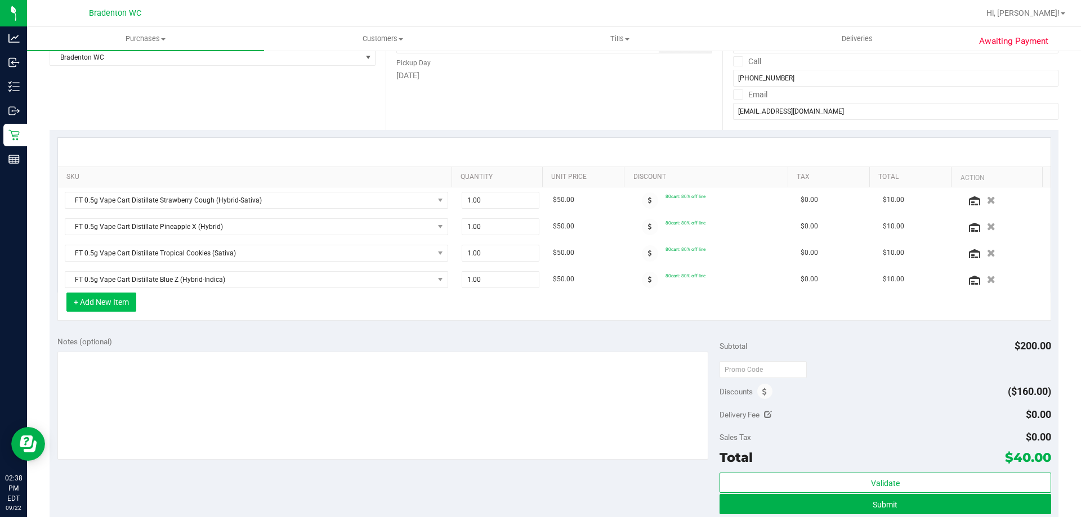
click at [118, 294] on button "+ Add New Item" at bounding box center [101, 302] width 70 height 19
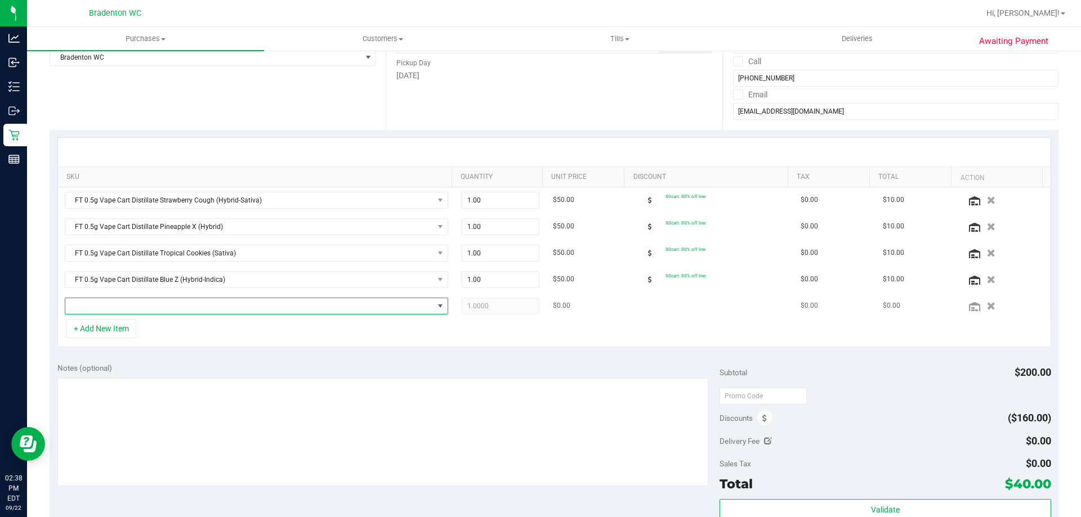
click at [113, 312] on span "NO DATA FOUND" at bounding box center [249, 306] width 368 height 16
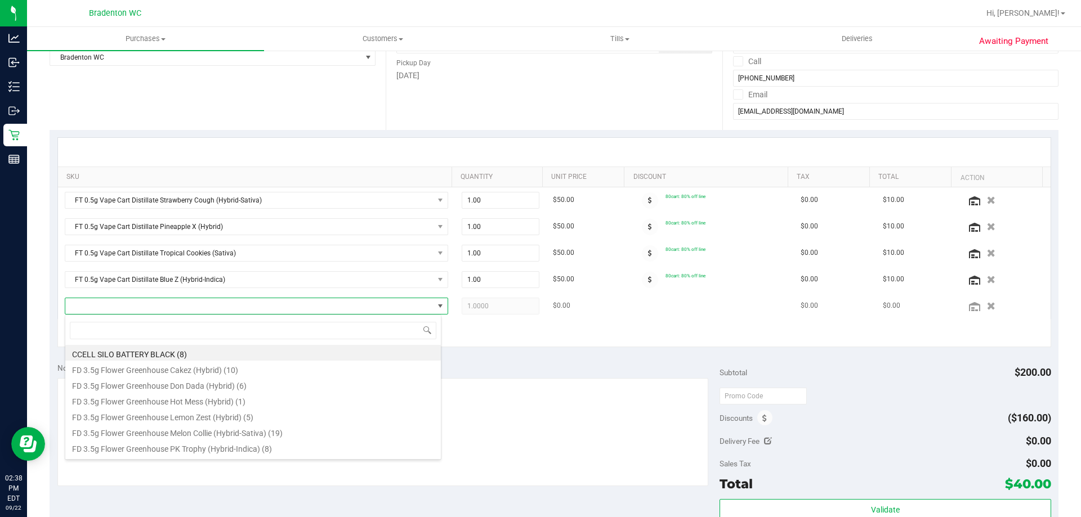
scroll to position [17, 373]
type input "gck"
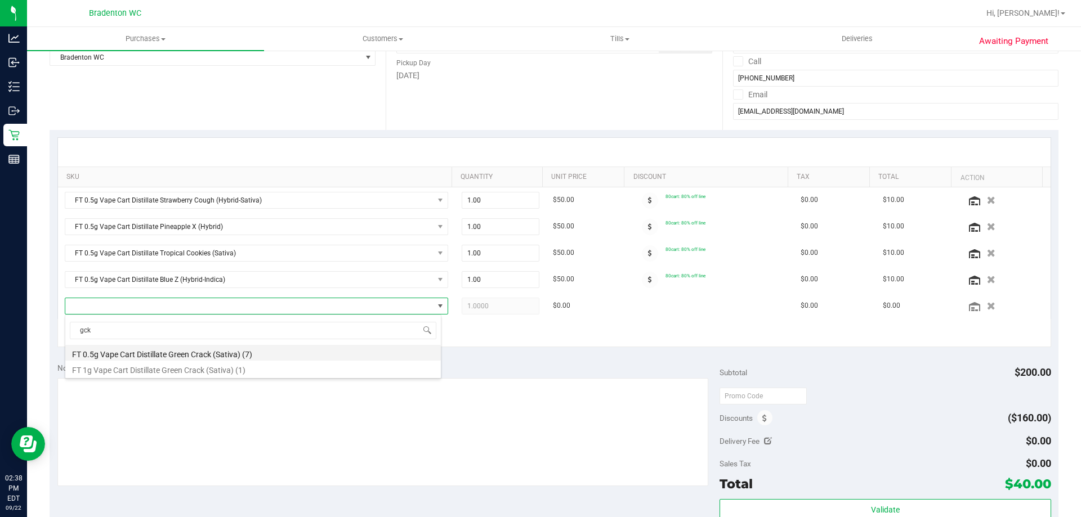
click at [232, 352] on li "FT 0.5g Vape Cart Distillate Green Crack (Sativa) (7)" at bounding box center [252, 353] width 375 height 16
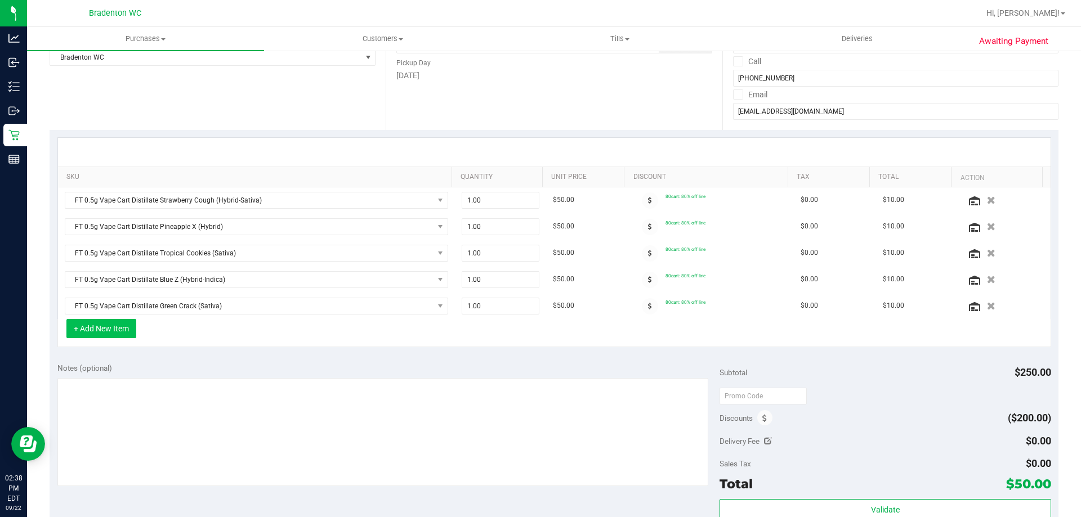
click at [129, 329] on button "+ Add New Item" at bounding box center [101, 328] width 70 height 19
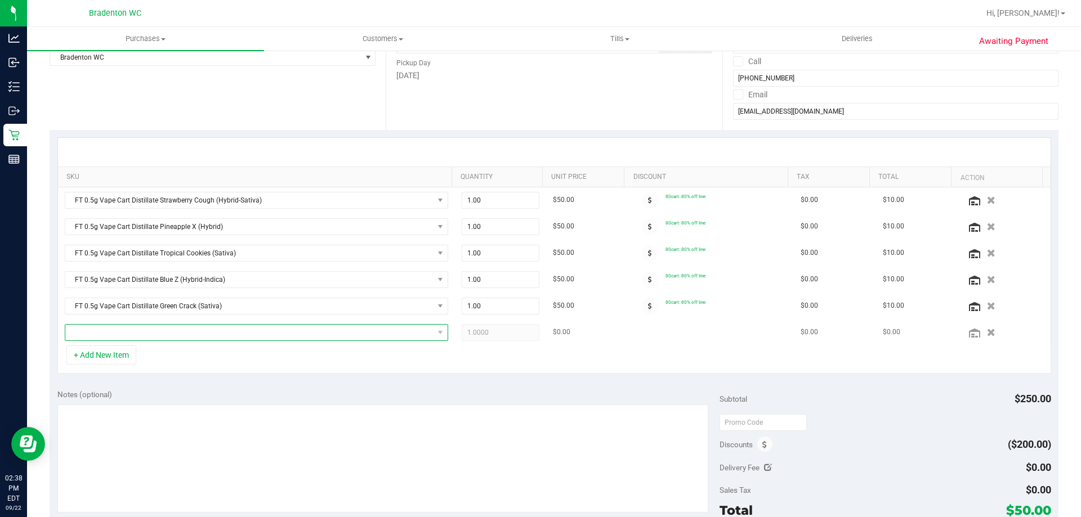
click at [208, 332] on span "NO DATA FOUND" at bounding box center [249, 333] width 368 height 16
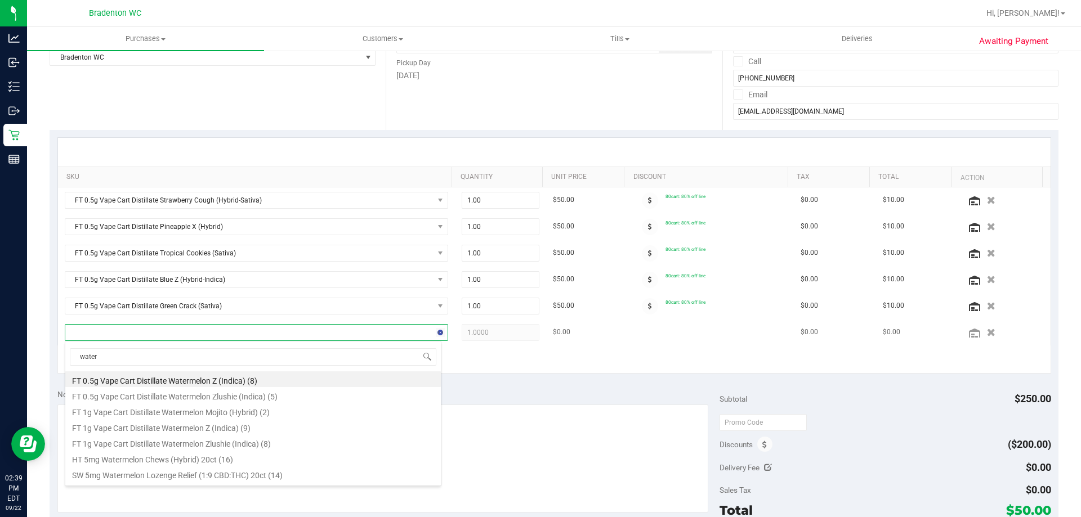
type input "waterm"
click at [194, 457] on li "HT 5mg Watermelon Chews (Hybrid) 20ct (16)" at bounding box center [252, 458] width 375 height 16
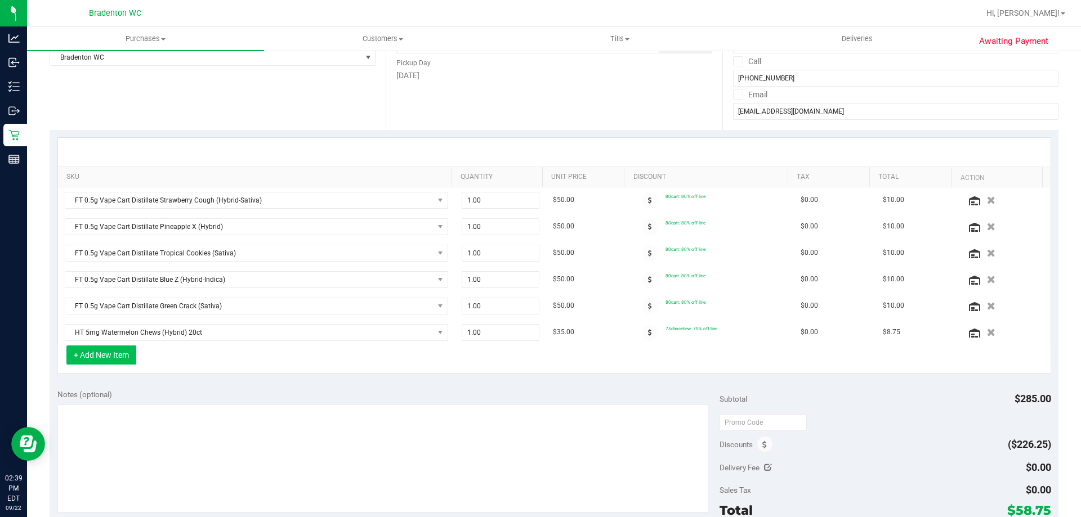
click at [103, 352] on button "+ Add New Item" at bounding box center [101, 355] width 70 height 19
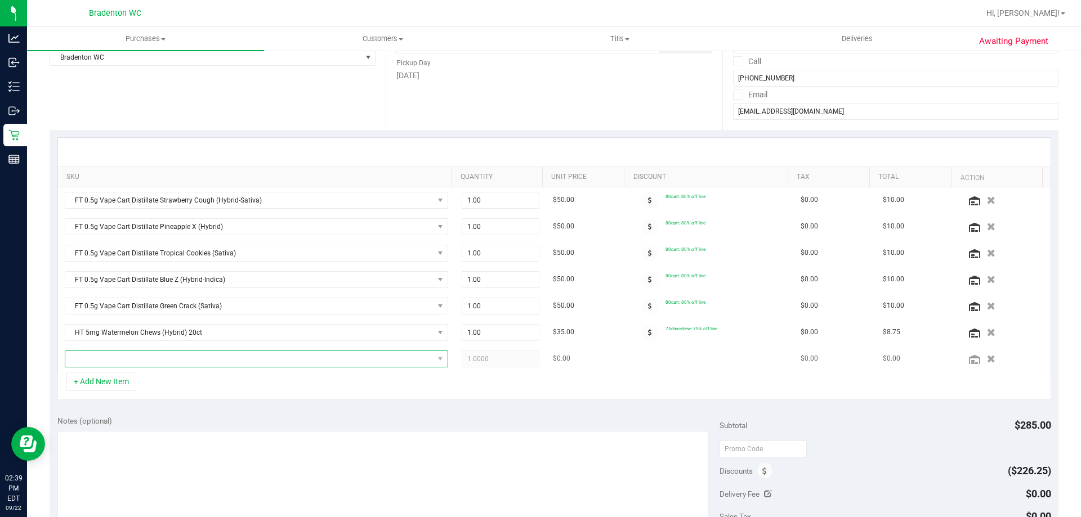
click at [102, 361] on span "NO DATA FOUND" at bounding box center [249, 359] width 368 height 16
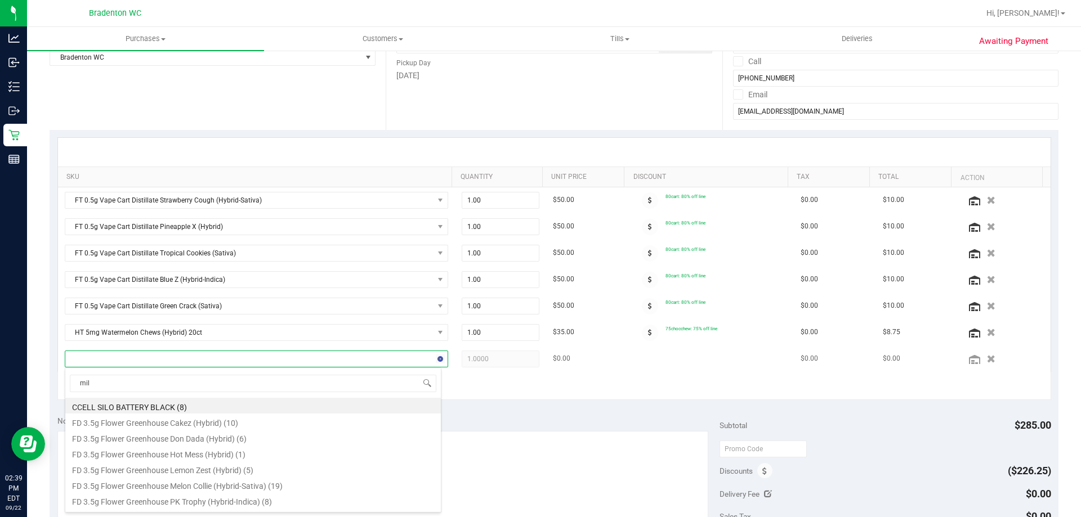
type input "milk"
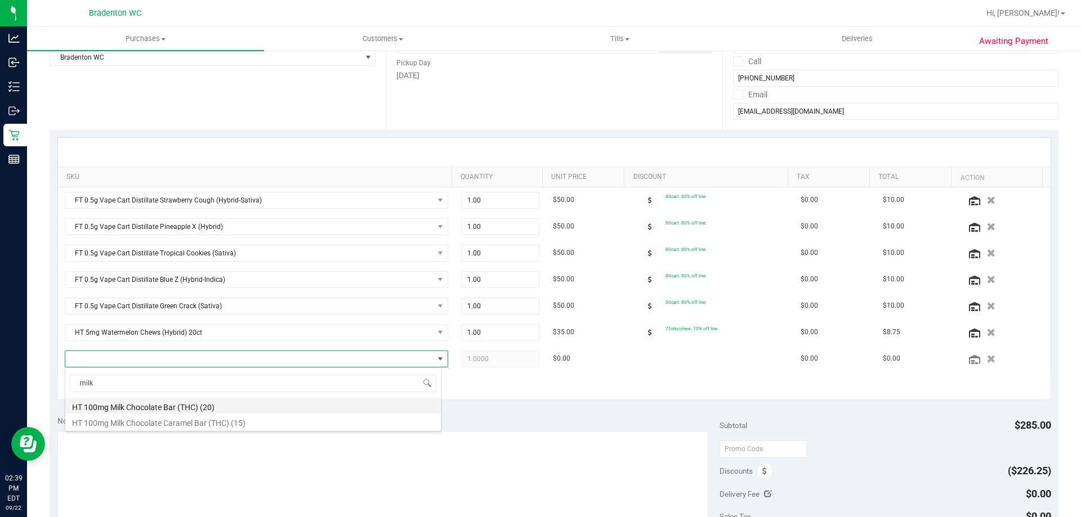
click at [154, 409] on li "HT 100mg Milk Chocolate Bar (THC) (20)" at bounding box center [252, 406] width 375 height 16
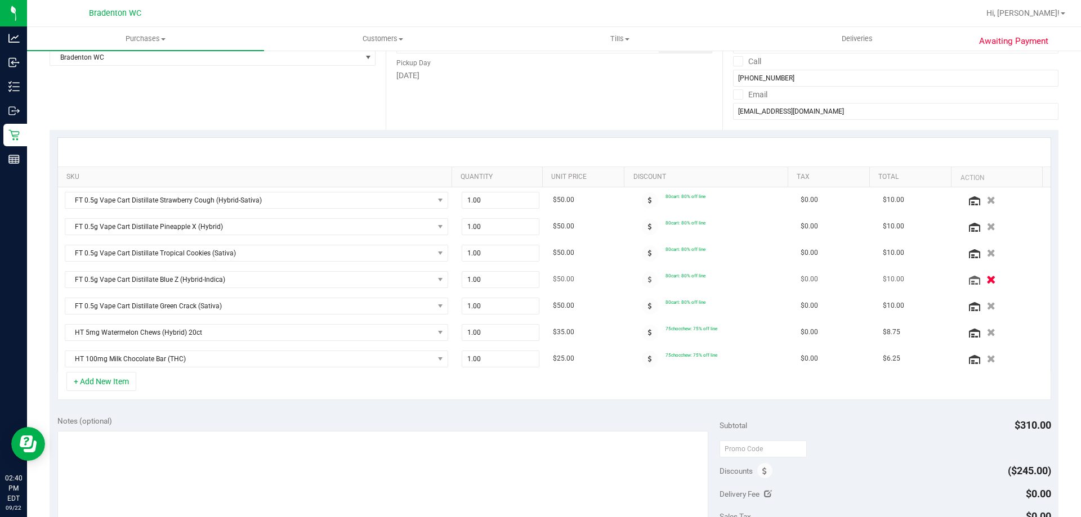
click at [986, 280] on icon "button" at bounding box center [991, 279] width 10 height 8
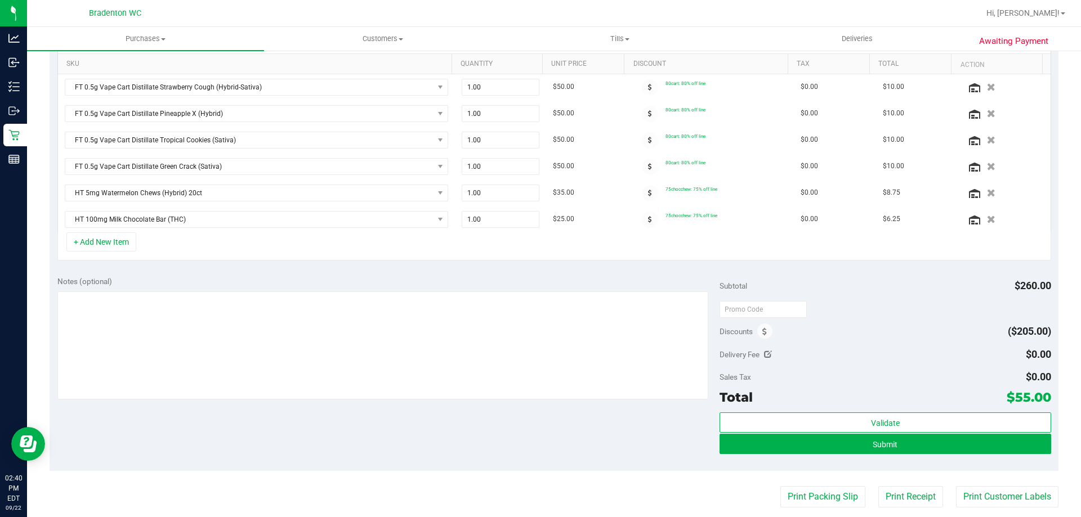
scroll to position [281, 0]
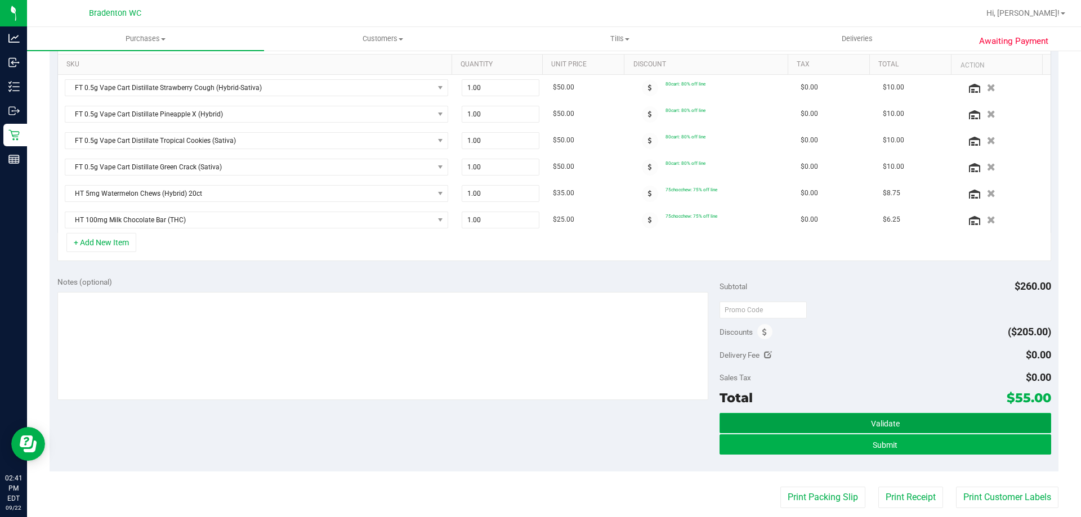
click at [824, 417] on button "Validate" at bounding box center [884, 423] width 331 height 20
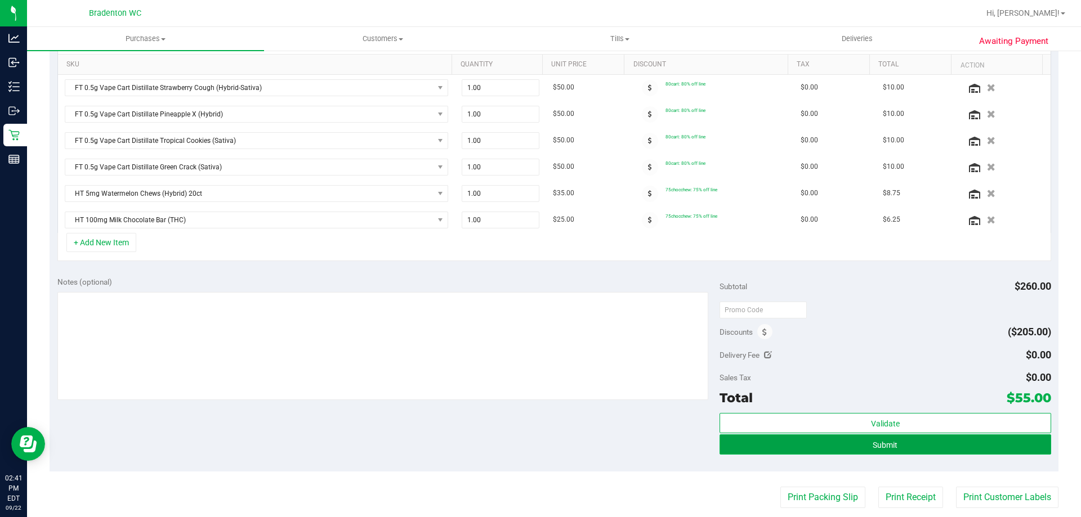
click at [797, 443] on button "Submit" at bounding box center [884, 444] width 331 height 20
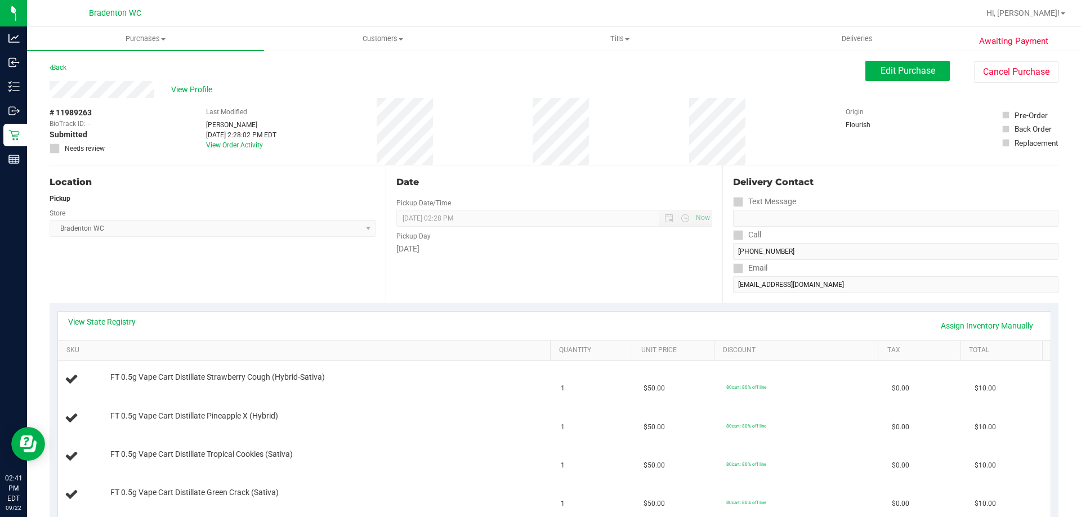
scroll to position [113, 0]
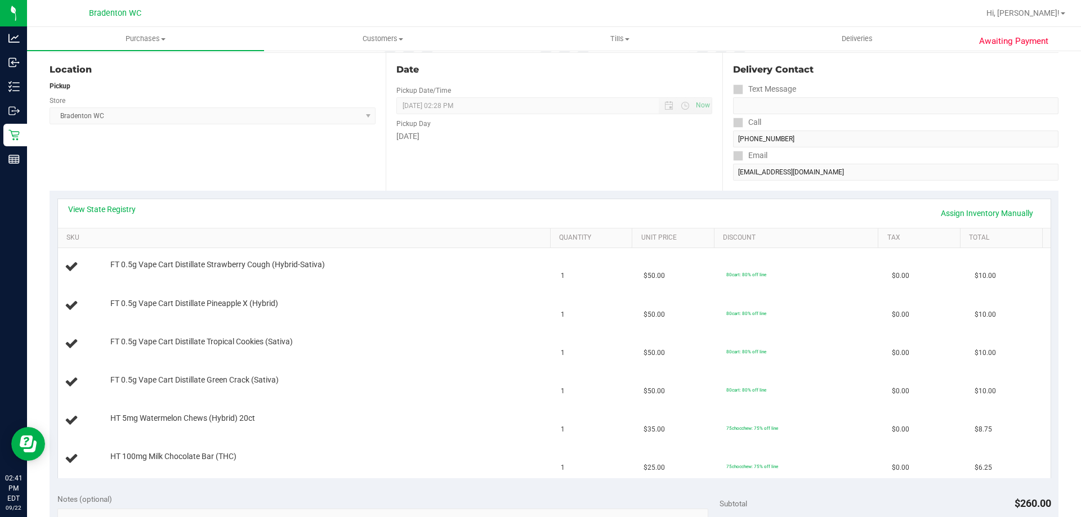
click at [119, 200] on div "View State Registry Assign Inventory Manually" at bounding box center [554, 213] width 992 height 29
click at [120, 205] on link "View State Registry" at bounding box center [102, 209] width 68 height 11
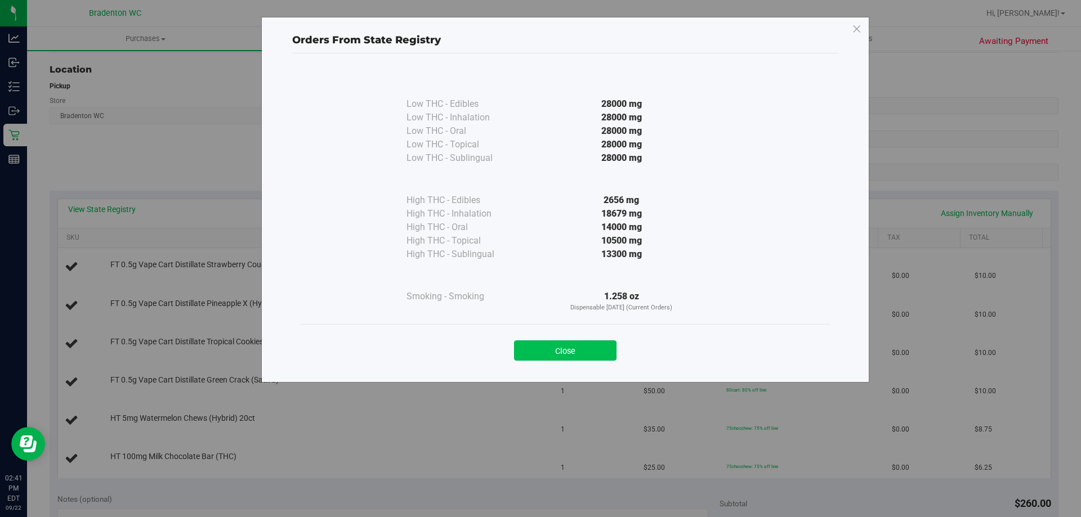
click at [541, 349] on button "Close" at bounding box center [565, 350] width 102 height 20
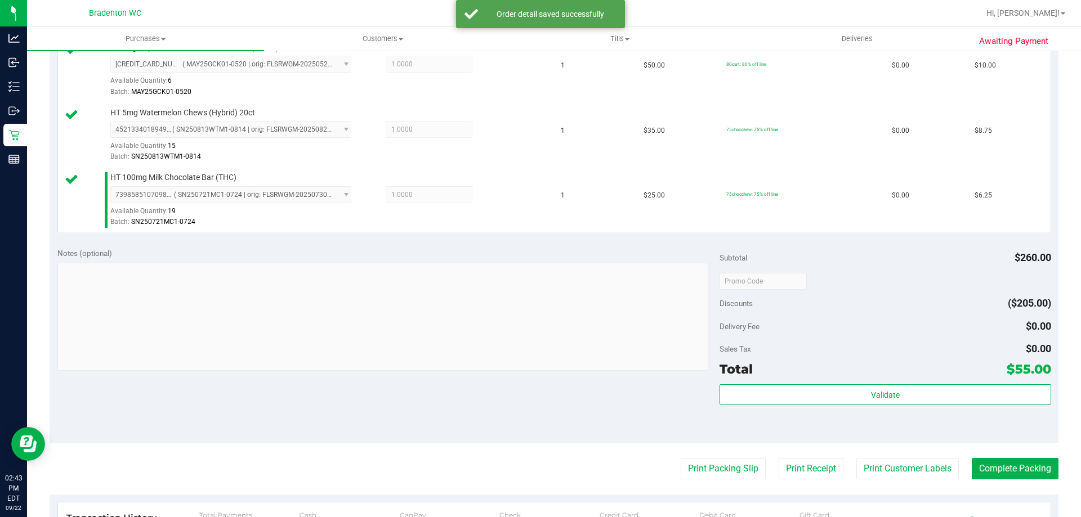
scroll to position [539, 0]
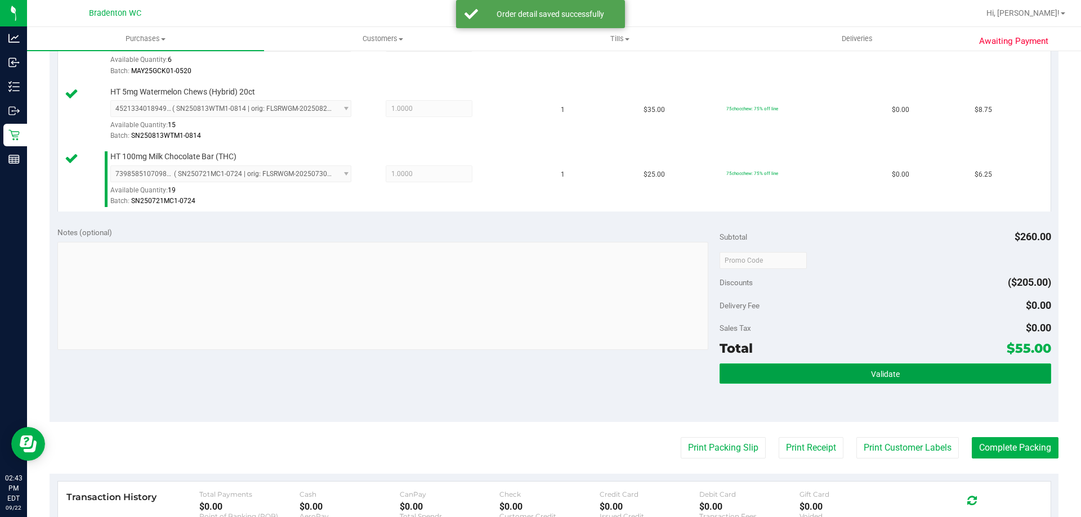
click at [766, 382] on button "Validate" at bounding box center [884, 374] width 331 height 20
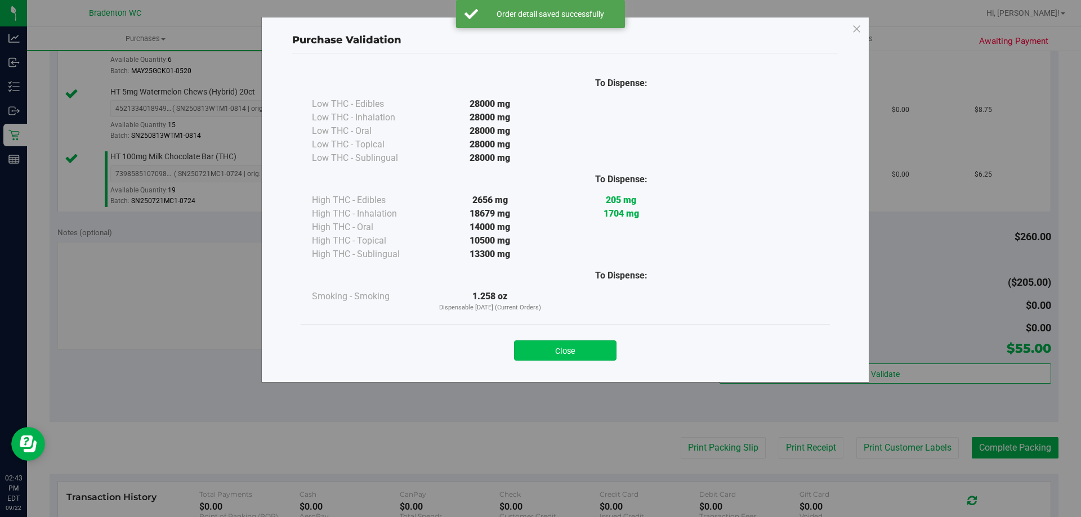
click at [564, 347] on button "Close" at bounding box center [565, 350] width 102 height 20
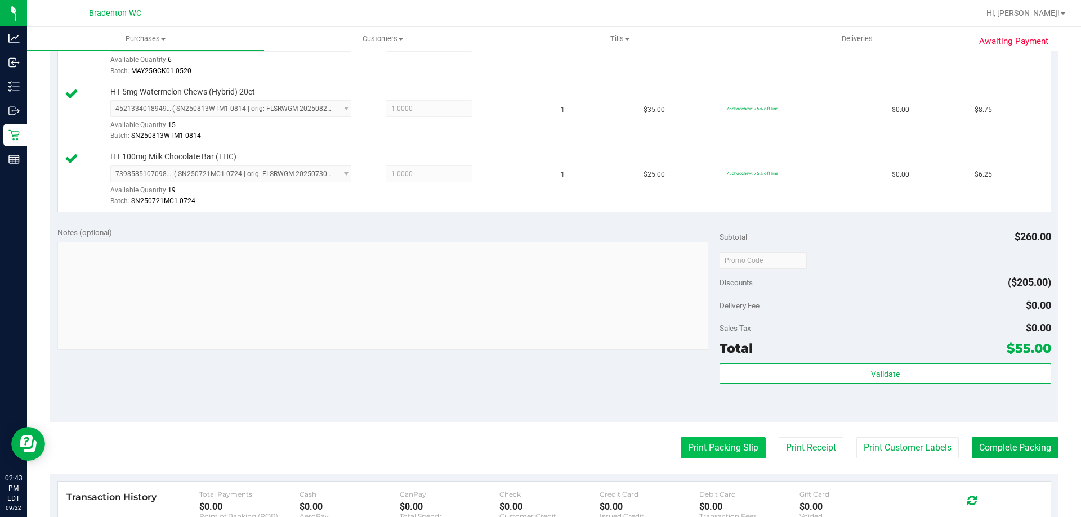
click at [692, 452] on button "Print Packing Slip" at bounding box center [722, 447] width 85 height 21
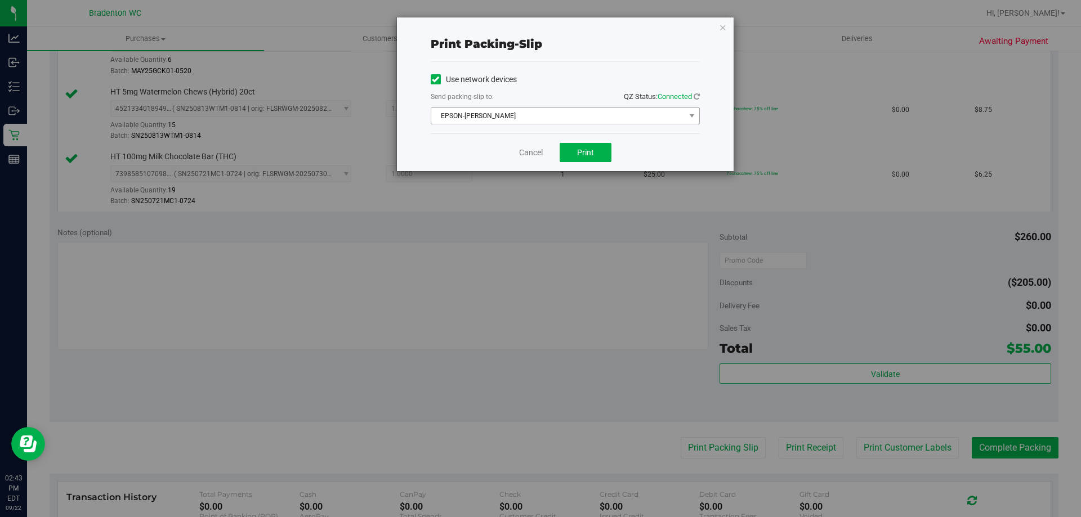
click at [562, 116] on span "EPSON-HUBIE-BERTIE" at bounding box center [558, 116] width 254 height 16
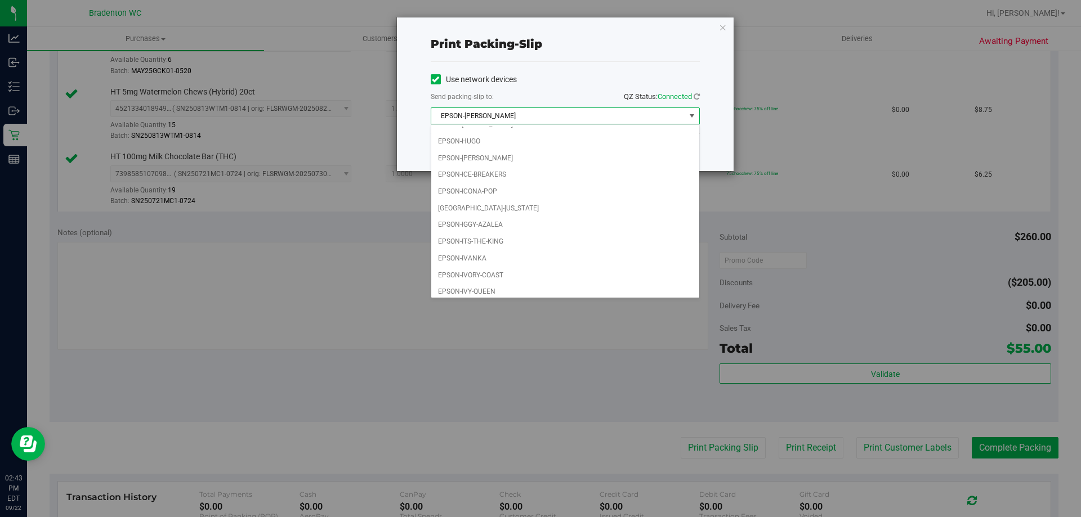
scroll to position [32, 0]
click at [491, 252] on li "EPSON-IVANKA" at bounding box center [565, 253] width 268 height 17
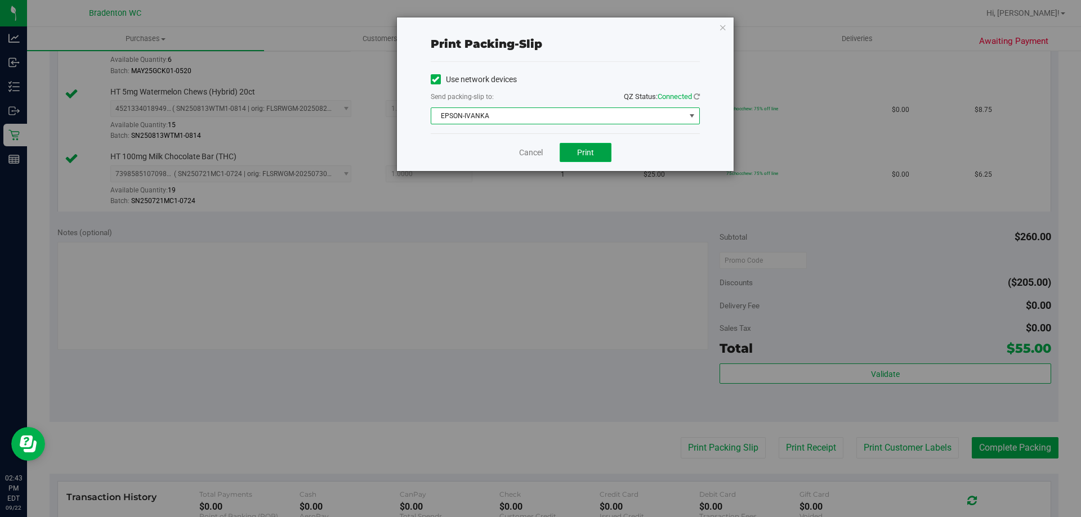
click at [584, 151] on span "Print" at bounding box center [585, 152] width 17 height 9
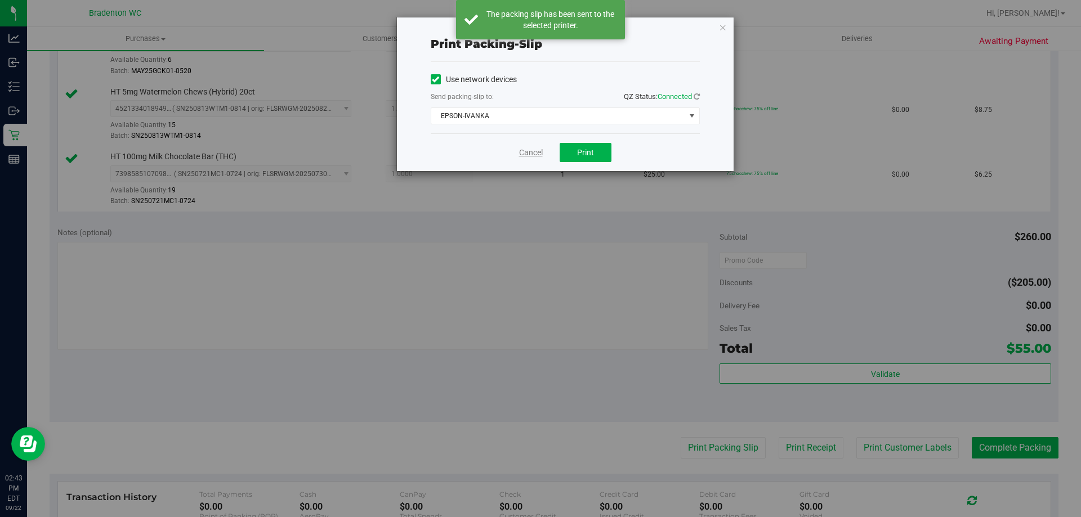
click at [532, 154] on link "Cancel" at bounding box center [531, 153] width 24 height 12
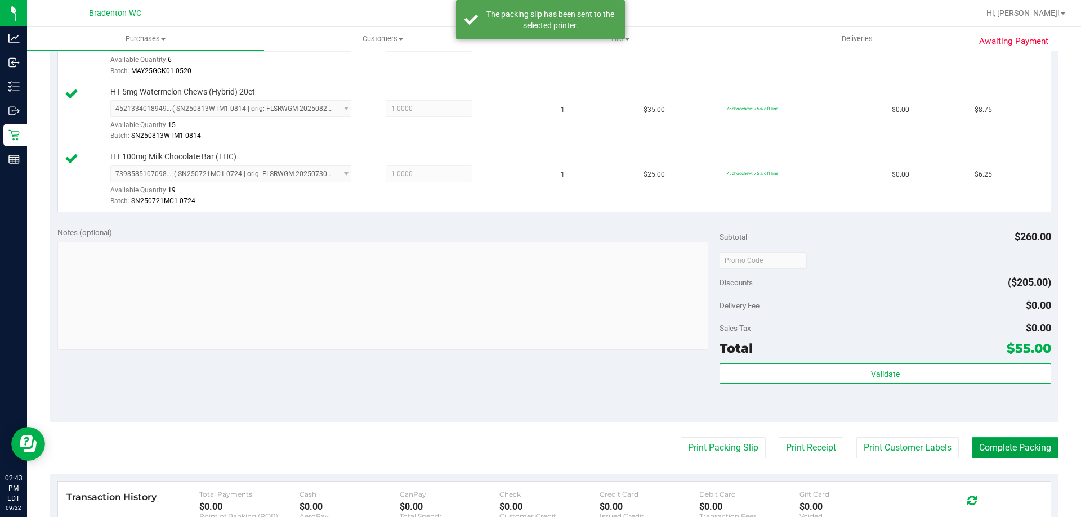
click at [991, 443] on button "Complete Packing" at bounding box center [1014, 447] width 87 height 21
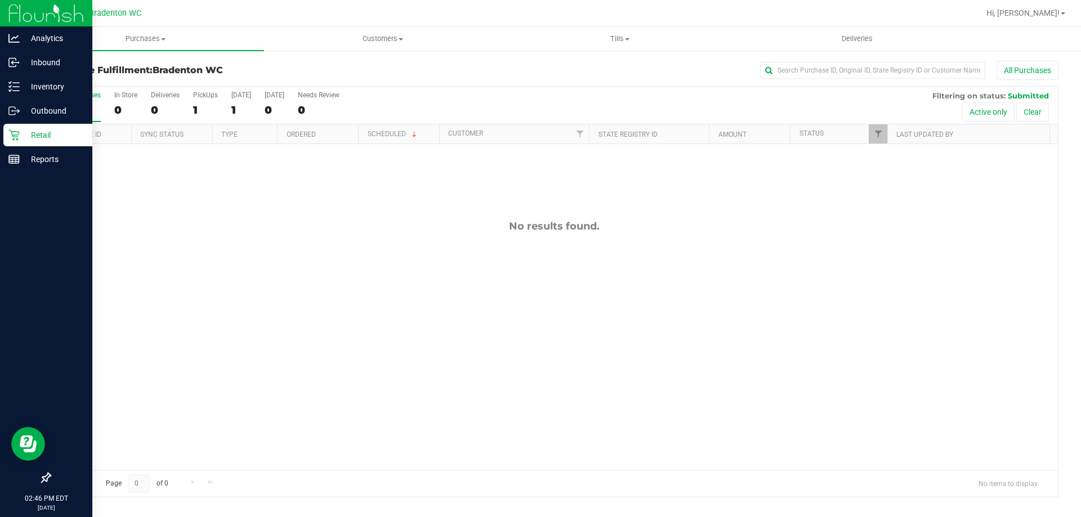
click at [11, 136] on icon at bounding box center [13, 134] width 11 height 11
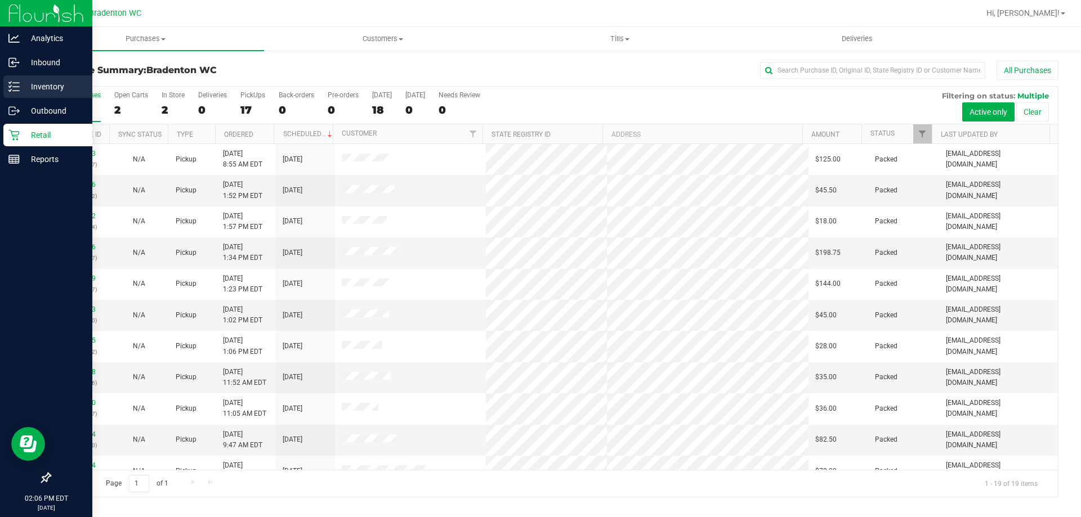
click at [35, 85] on p "Inventory" at bounding box center [54, 87] width 68 height 14
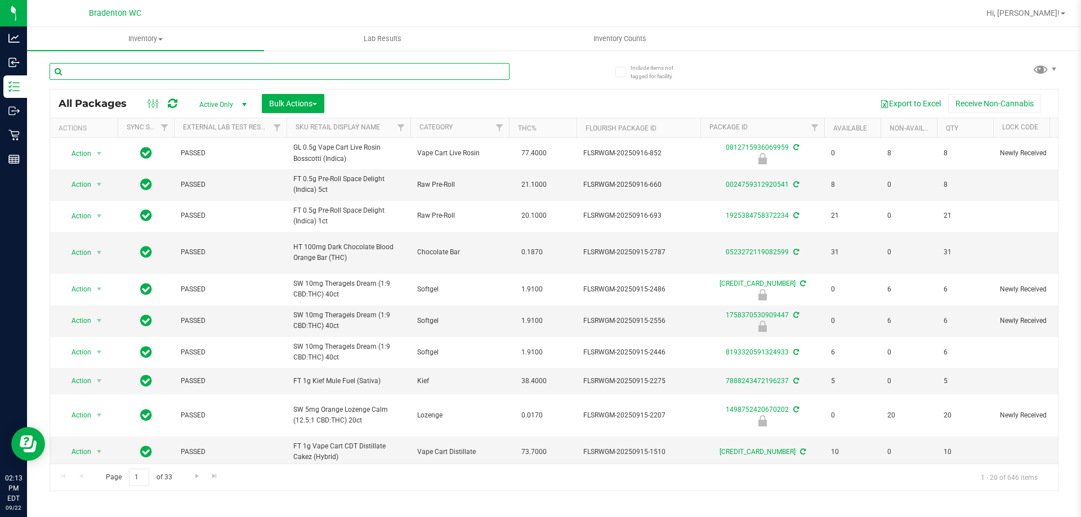
click at [247, 77] on input "text" at bounding box center [280, 71] width 460 height 17
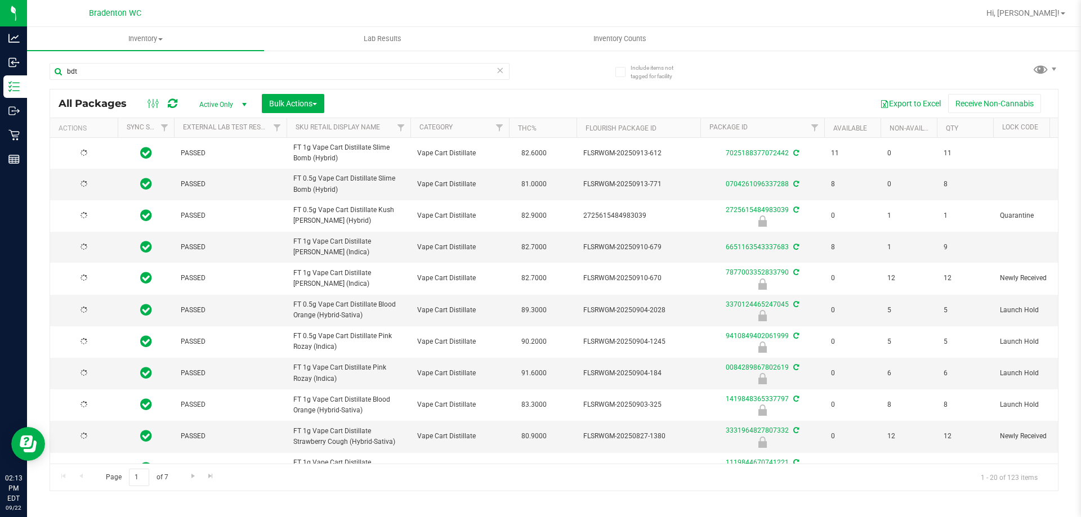
click at [565, 131] on th "THC%" at bounding box center [543, 128] width 68 height 20
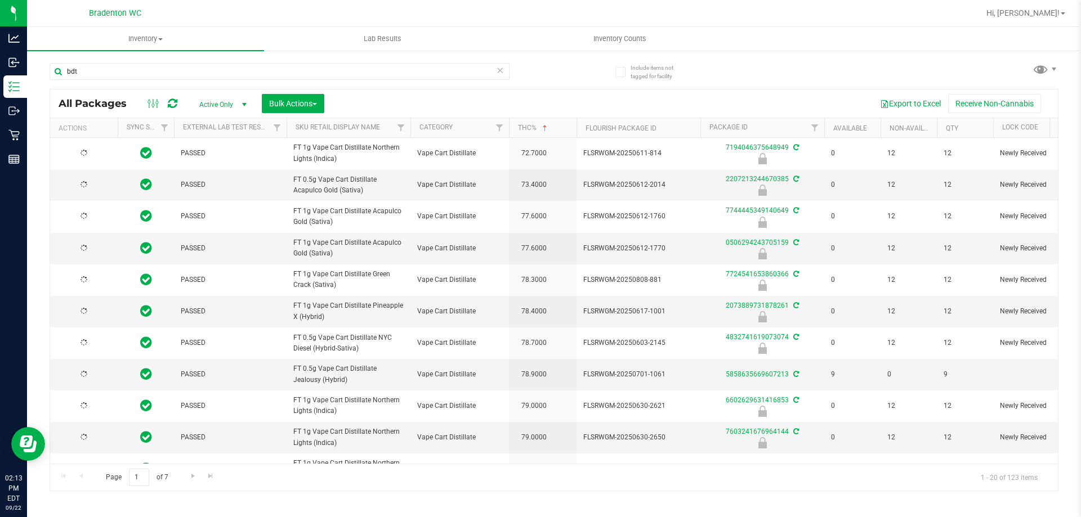
click at [564, 131] on th "THC%" at bounding box center [543, 128] width 68 height 20
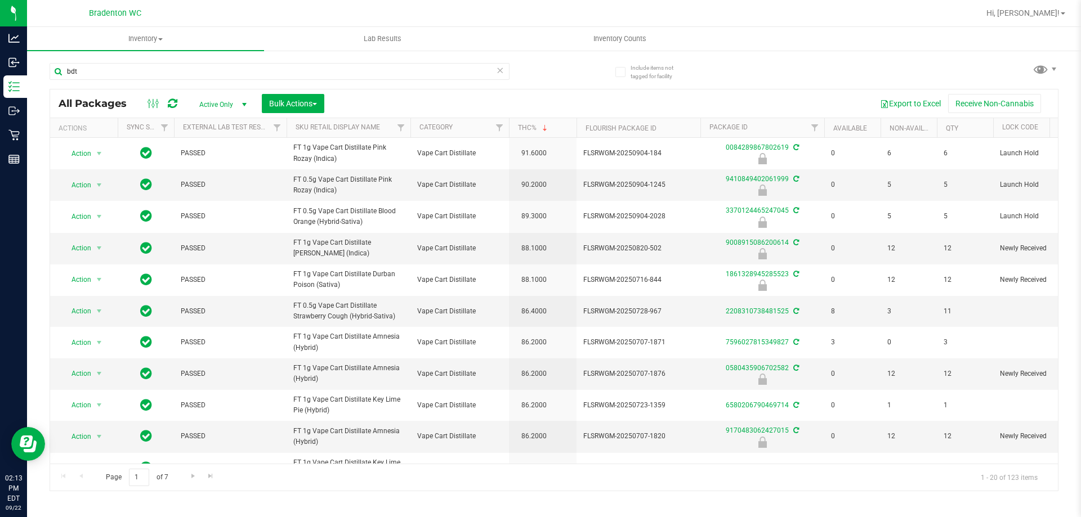
click at [243, 102] on span "select" at bounding box center [244, 104] width 9 height 9
click at [243, 103] on span "select" at bounding box center [244, 104] width 9 height 9
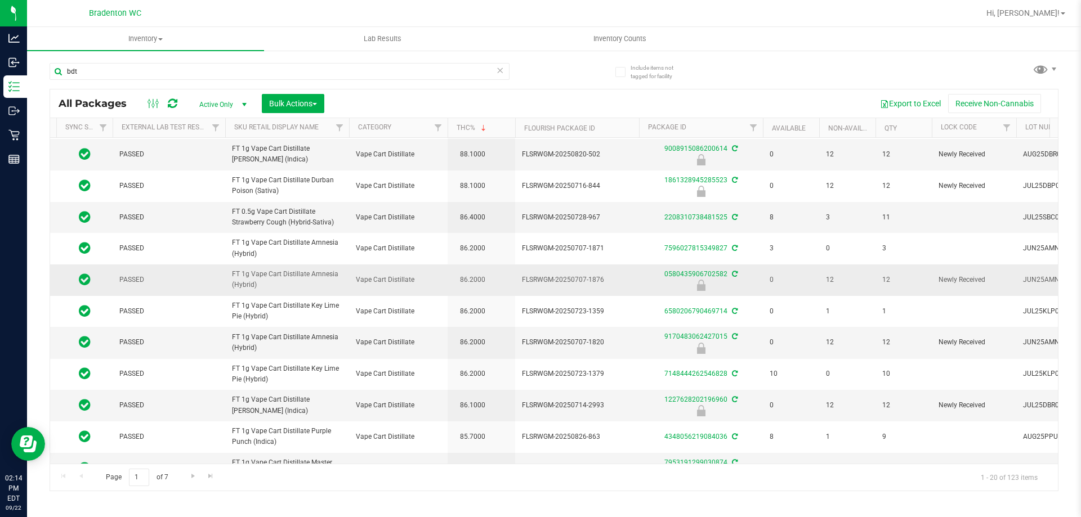
scroll to position [113, 61]
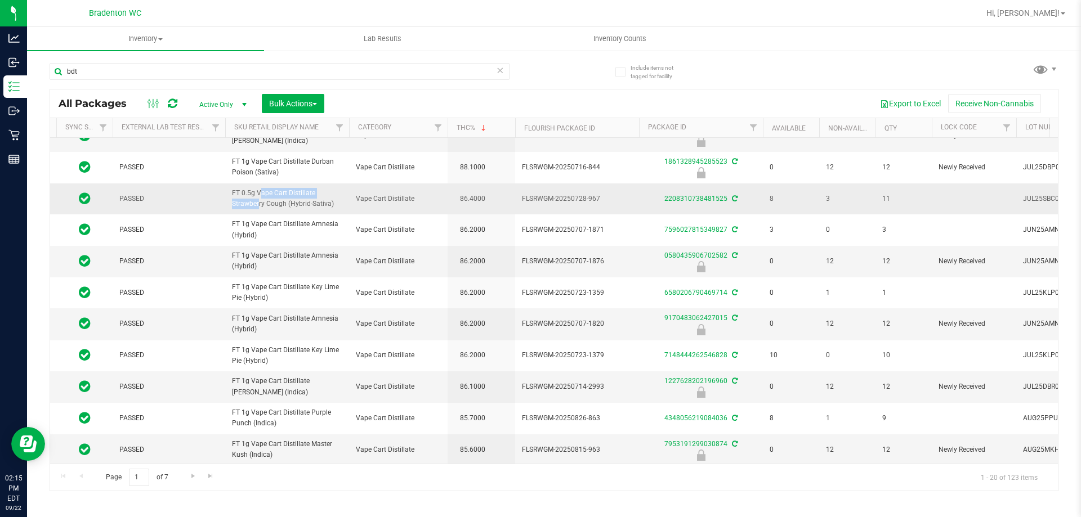
drag, startPoint x: 313, startPoint y: 194, endPoint x: 230, endPoint y: 190, distance: 83.4
click at [230, 190] on td "FT 0.5g Vape Cart Distillate Strawberry Cough (Hybrid-Sativa)" at bounding box center [287, 198] width 124 height 31
copy span "FT 0.5g Vape Cart Distillate"
click at [148, 70] on input "bdt" at bounding box center [280, 71] width 460 height 17
click at [147, 70] on input "bdt" at bounding box center [280, 71] width 460 height 17
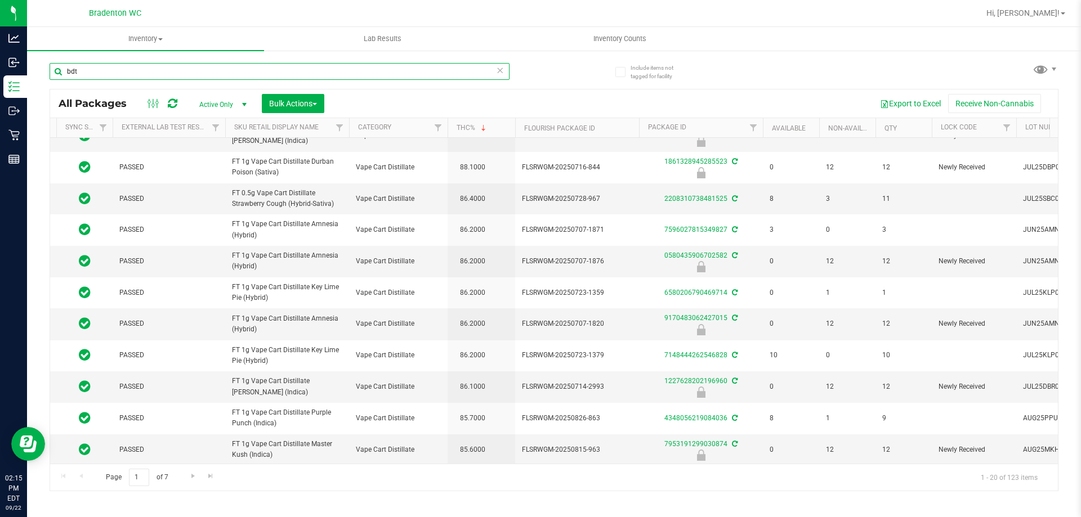
paste input "FT 0.5g Vape Cart Distillate"
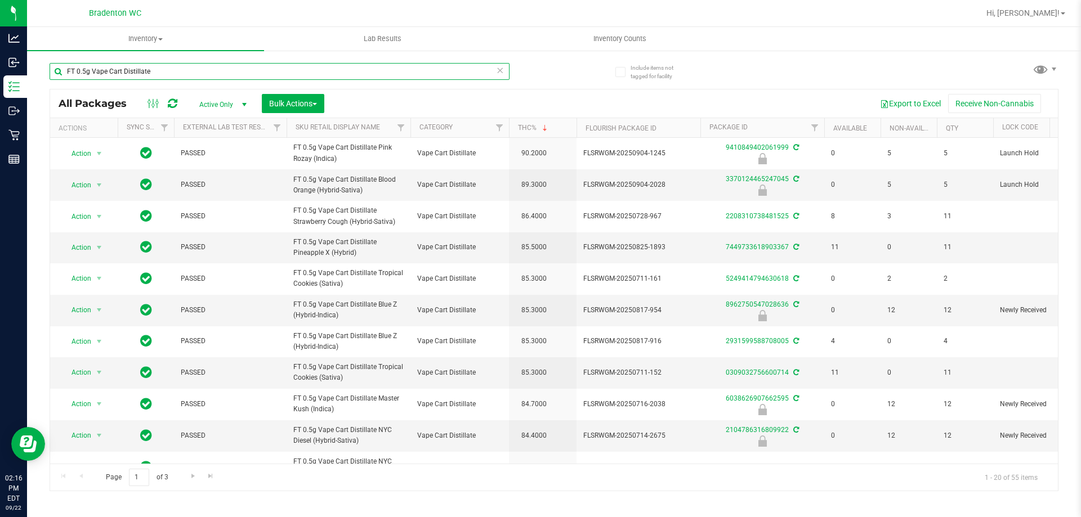
type input "FT 0.5g Vape Cart Distillate"
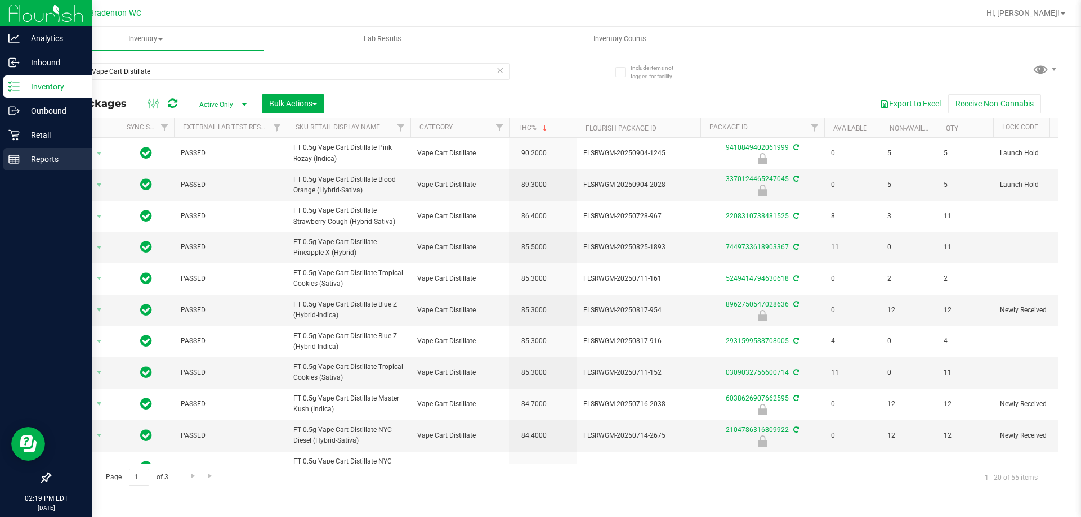
click at [36, 155] on p "Reports" at bounding box center [54, 160] width 68 height 14
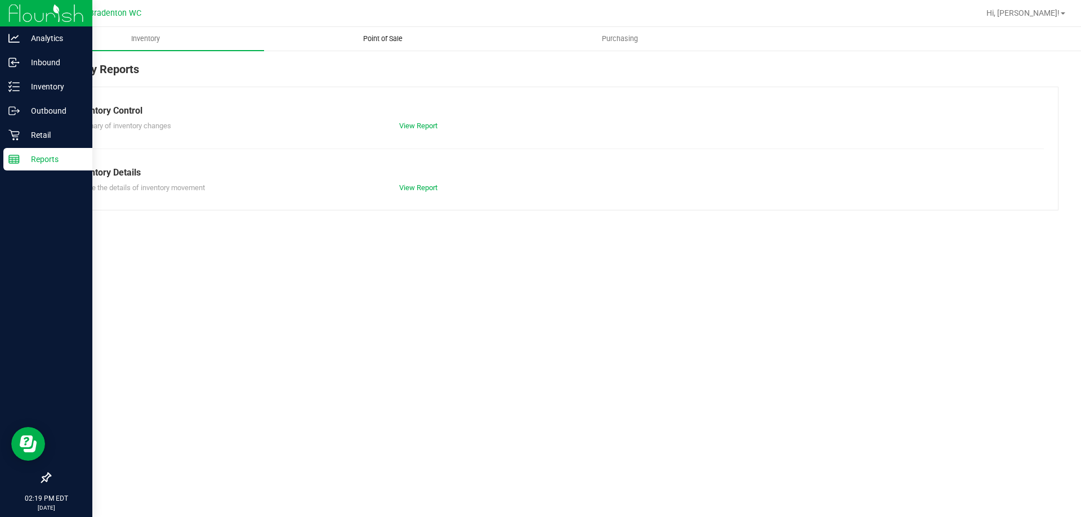
click at [383, 31] on uib-tab-heading "Point of Sale" at bounding box center [383, 39] width 236 height 23
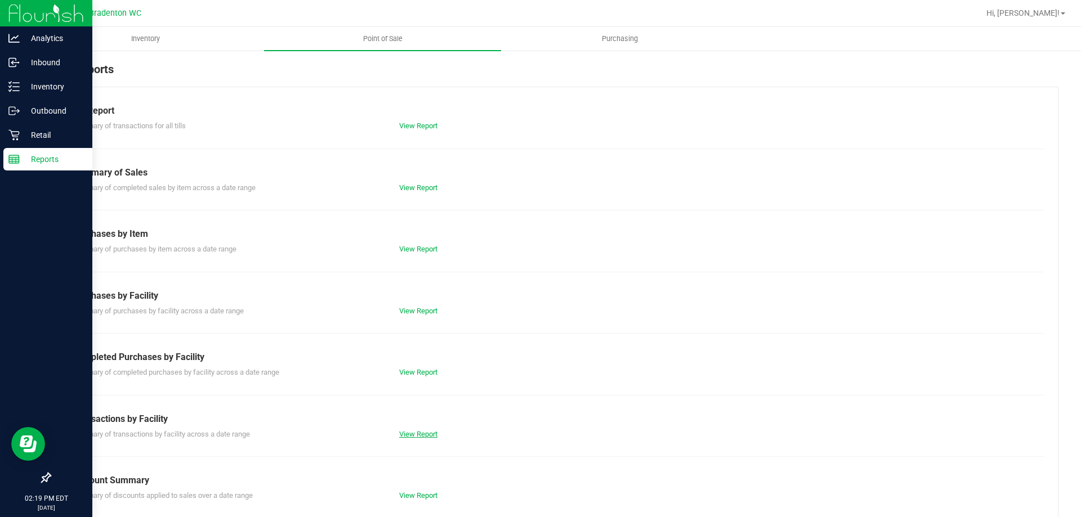
click at [411, 438] on link "View Report" at bounding box center [418, 434] width 38 height 8
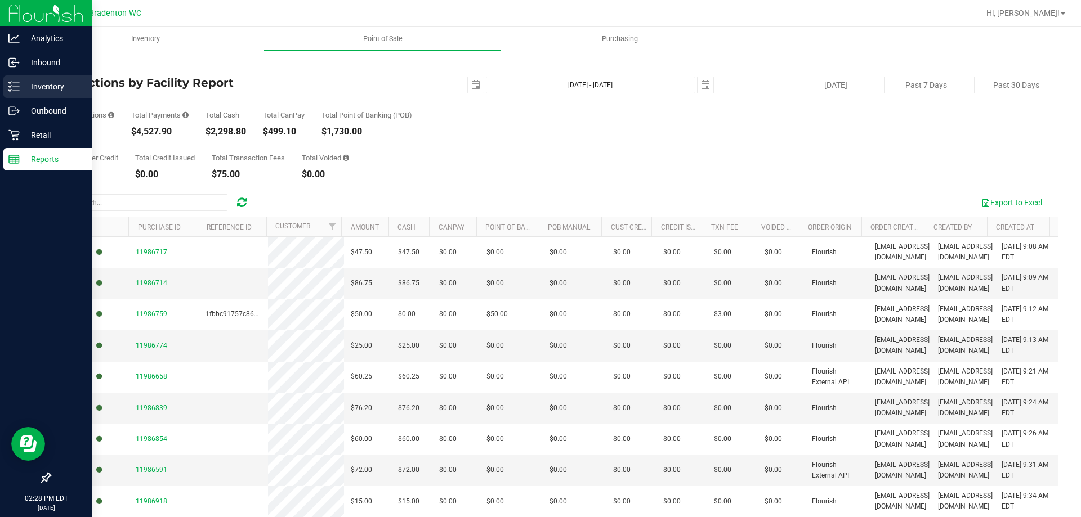
click at [26, 93] on p "Inventory" at bounding box center [54, 87] width 68 height 14
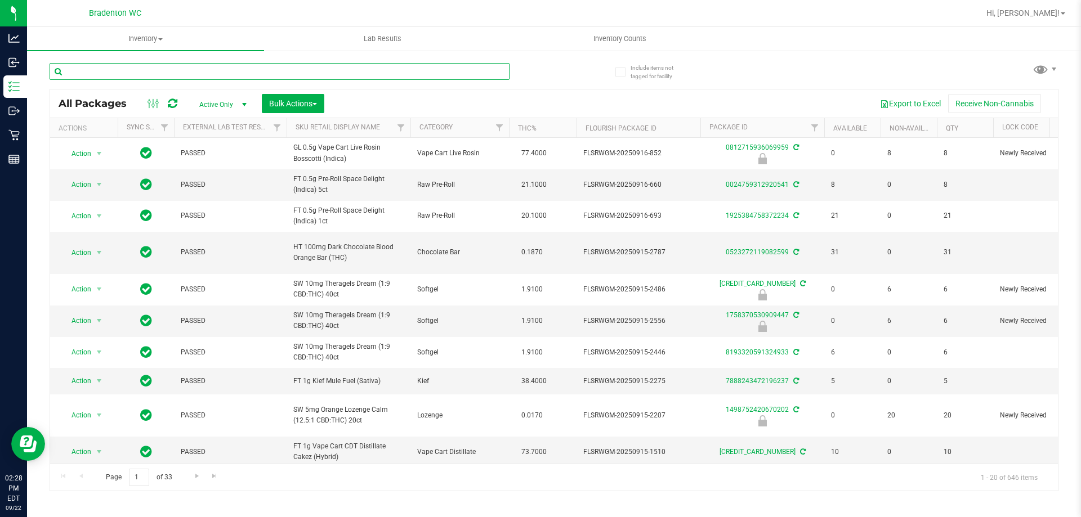
click at [183, 68] on input "text" at bounding box center [280, 71] width 460 height 17
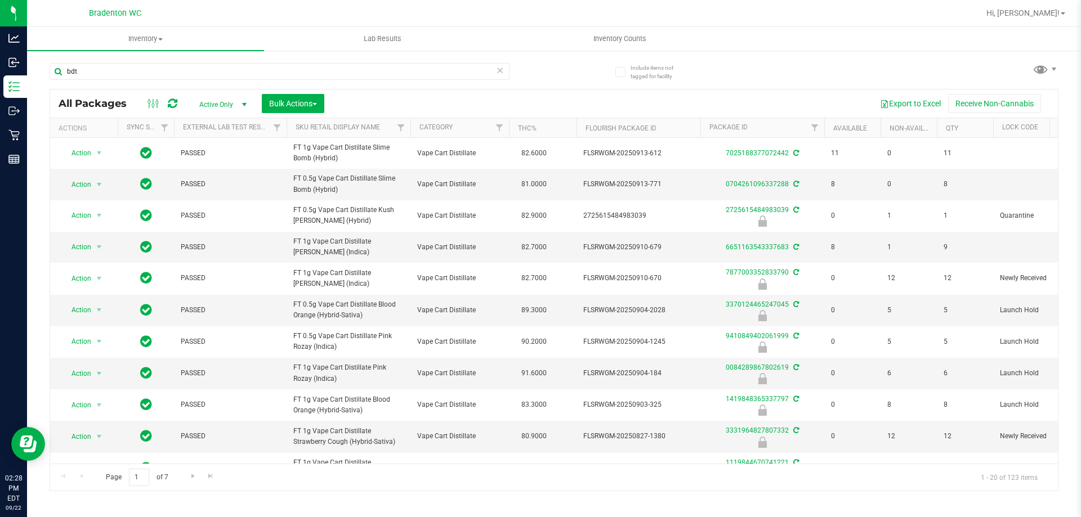
click at [550, 129] on th "THC%" at bounding box center [543, 128] width 68 height 20
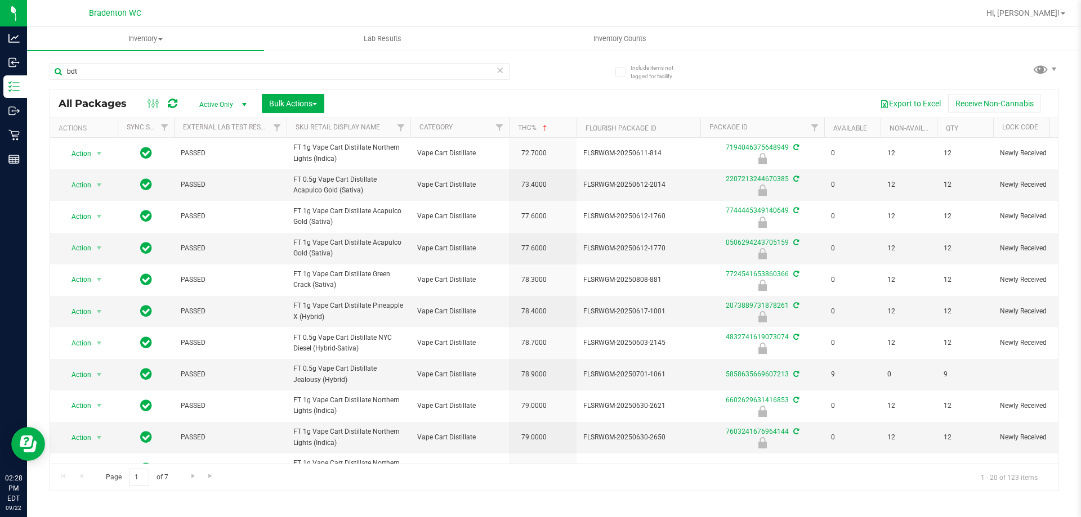
click at [553, 131] on th "THC%" at bounding box center [543, 128] width 68 height 20
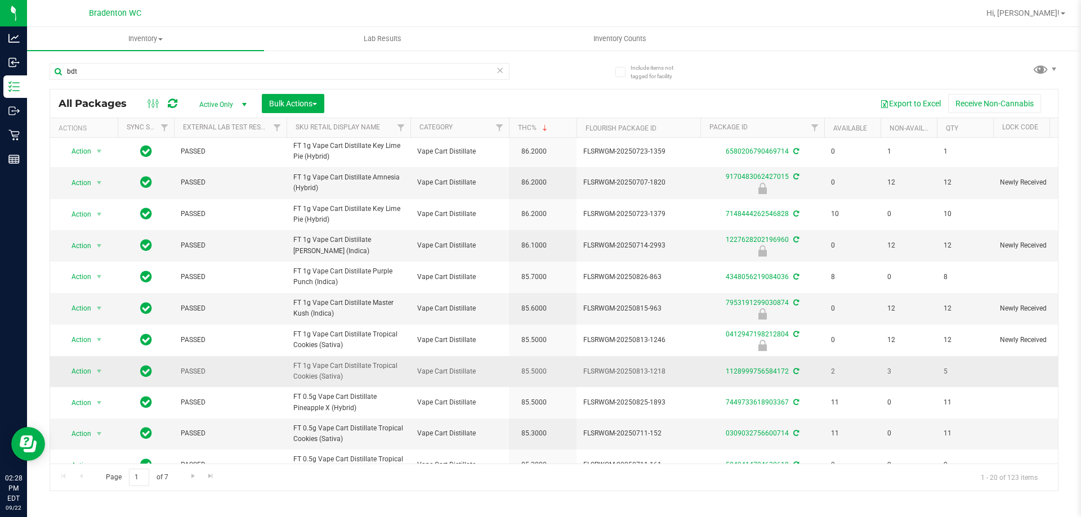
scroll to position [310, 0]
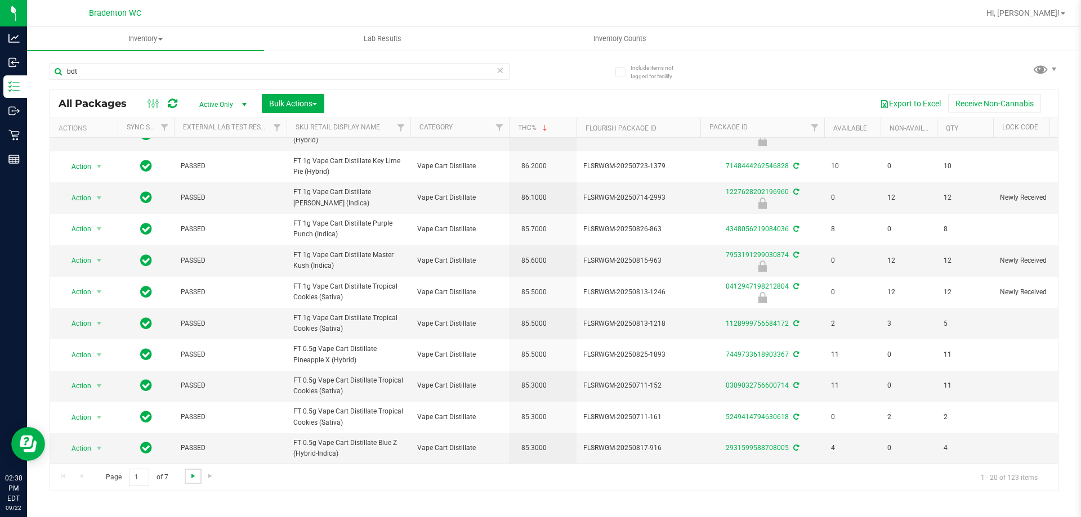
click at [189, 476] on span "Go to the next page" at bounding box center [193, 476] width 9 height 9
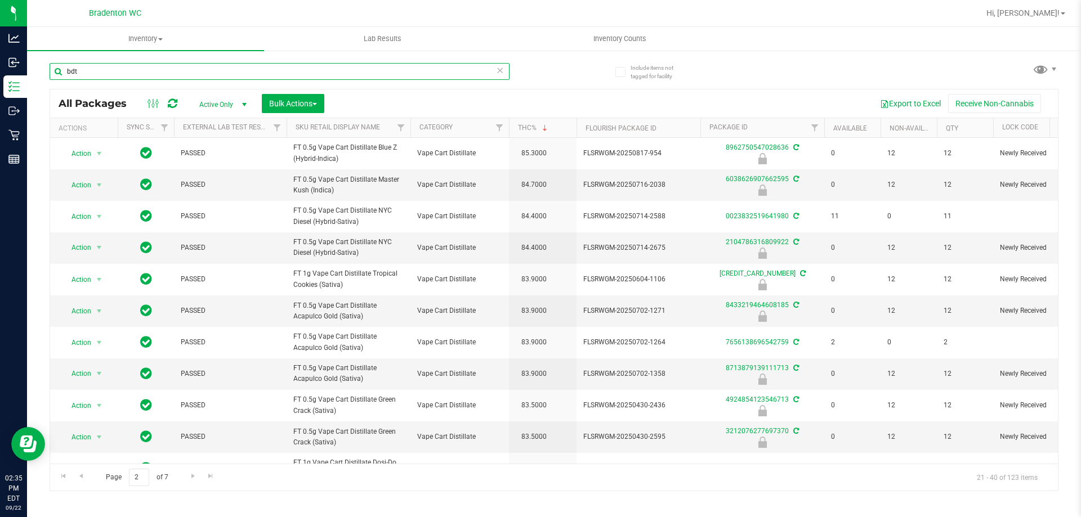
click at [163, 66] on input "bdt" at bounding box center [280, 71] width 460 height 17
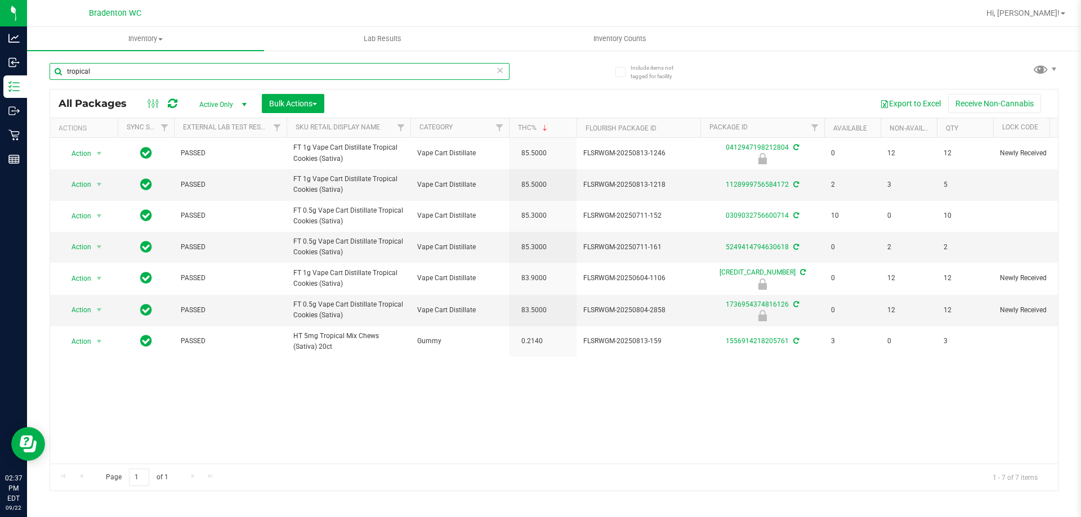
click at [141, 73] on input "tropical" at bounding box center [280, 71] width 460 height 17
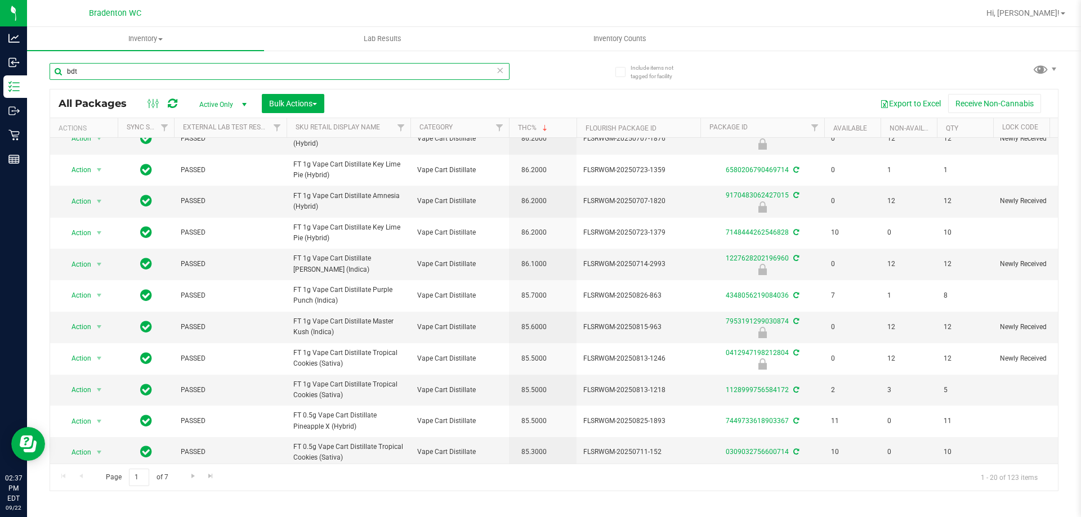
scroll to position [310, 0]
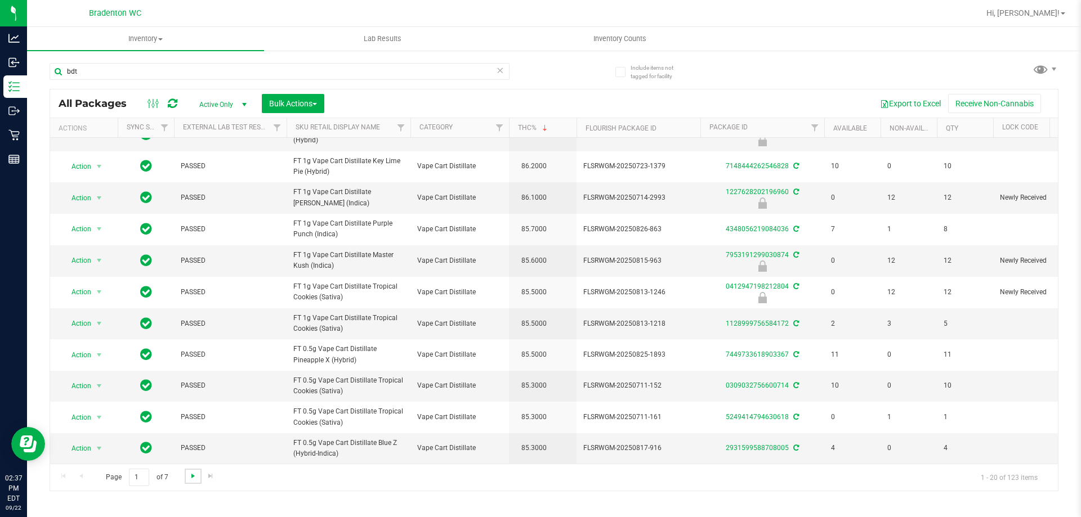
click at [193, 477] on span "Go to the next page" at bounding box center [193, 476] width 9 height 9
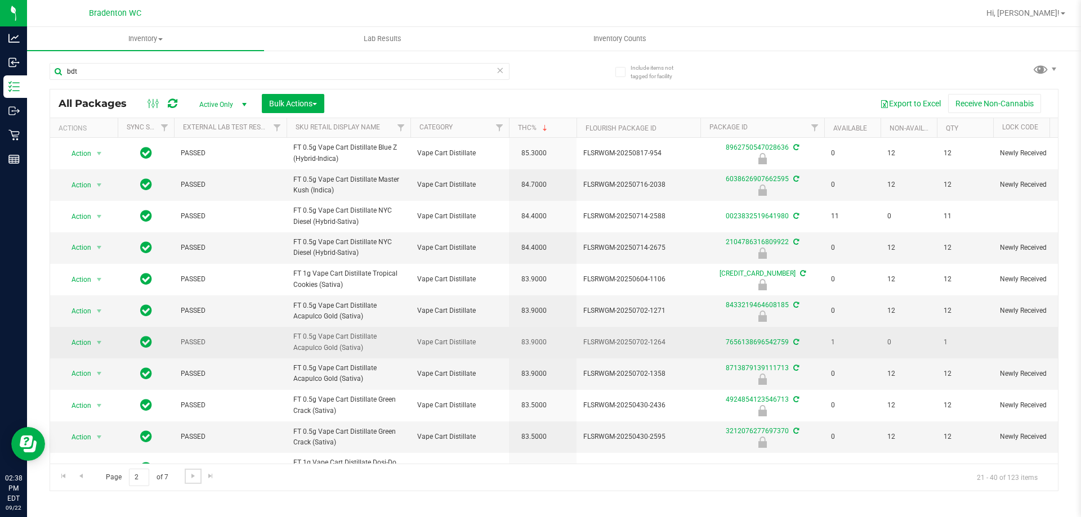
scroll to position [56, 0]
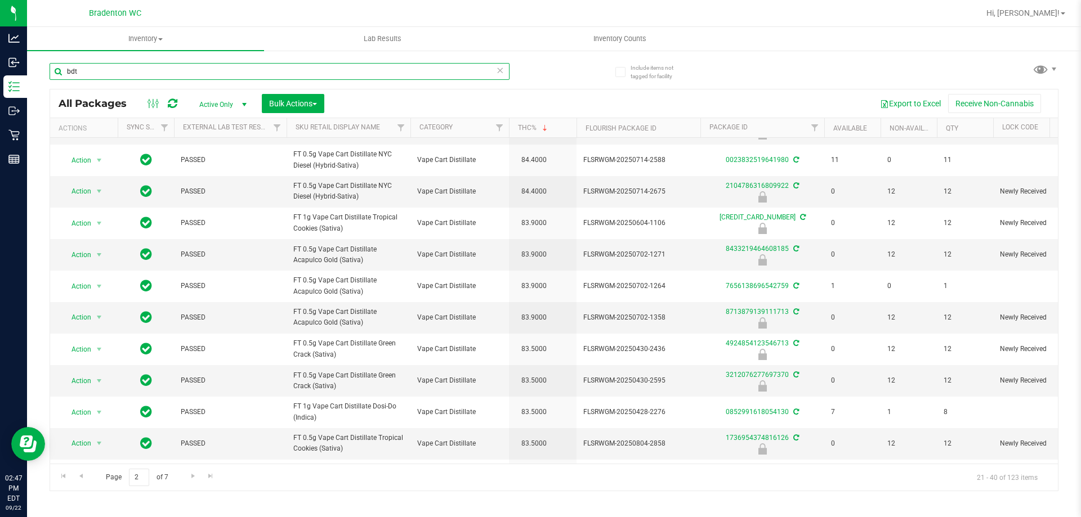
click at [212, 72] on input "bdt" at bounding box center [280, 71] width 460 height 17
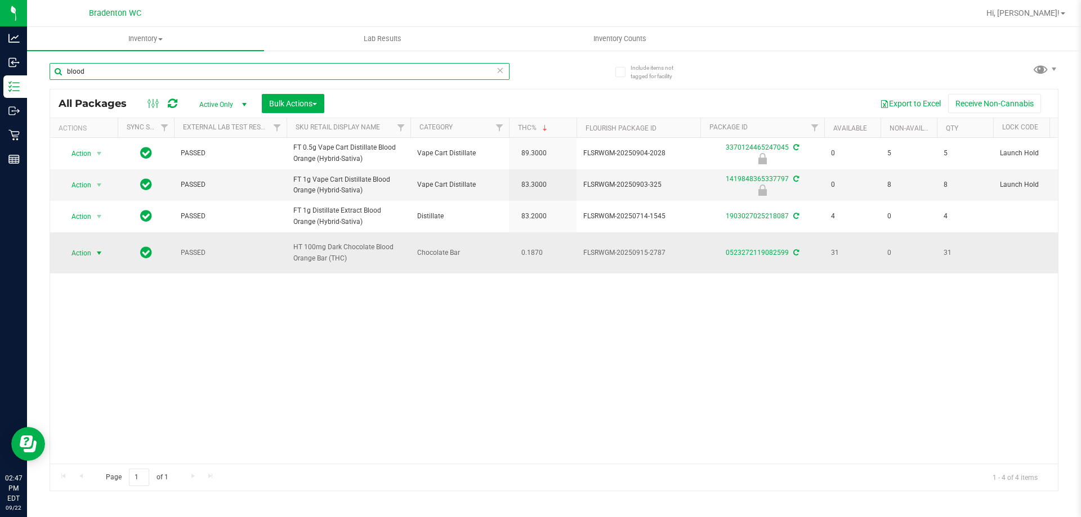
type input "blood"
click at [86, 252] on span "Action" at bounding box center [76, 253] width 30 height 16
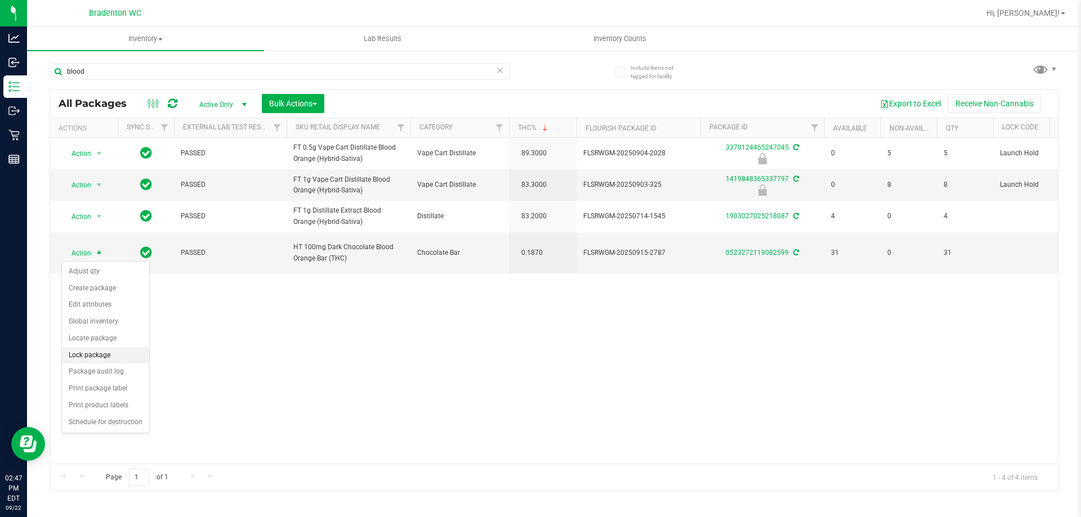
click at [110, 358] on li "Lock package" at bounding box center [105, 355] width 87 height 17
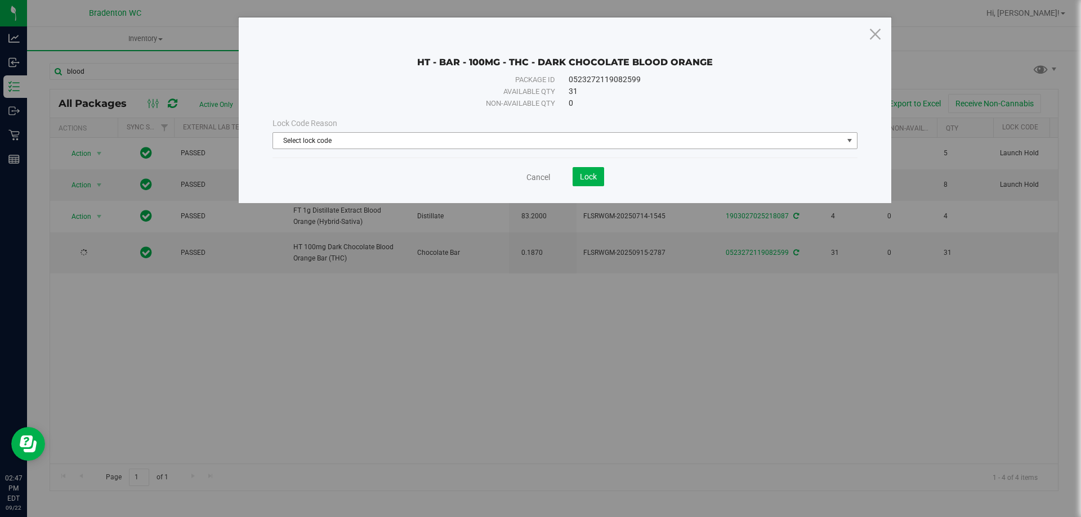
click at [535, 137] on span "Select lock code" at bounding box center [558, 141] width 570 height 16
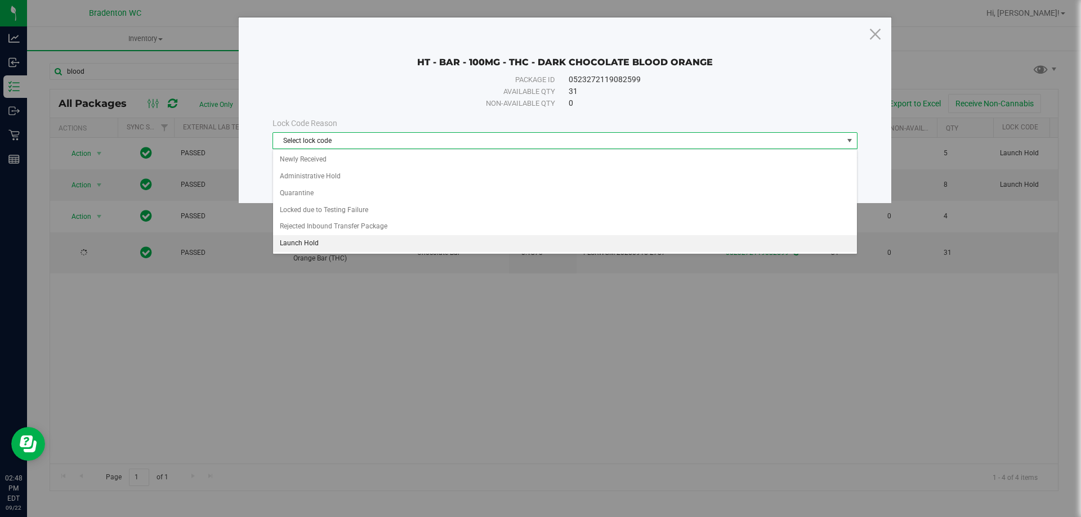
click at [371, 245] on li "Launch Hold" at bounding box center [565, 243] width 584 height 17
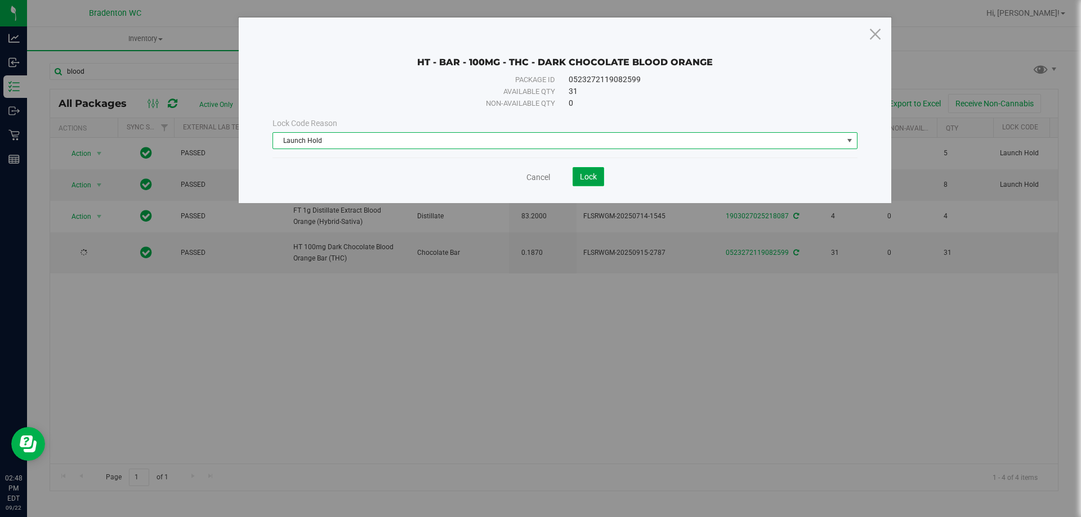
click at [581, 176] on span "Lock" at bounding box center [588, 176] width 17 height 9
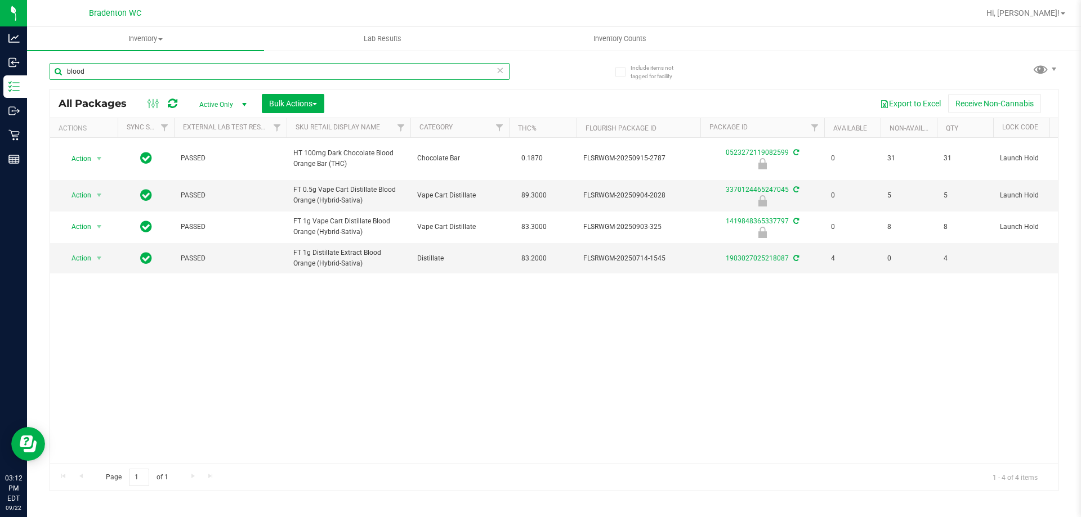
click at [91, 70] on input "blood" at bounding box center [280, 71] width 460 height 17
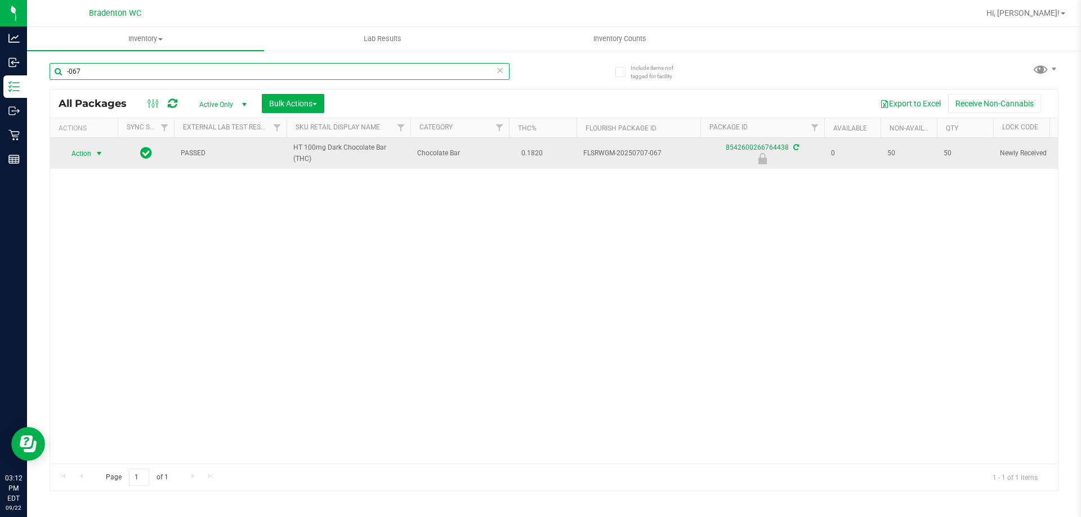
type input "-067"
click at [89, 155] on span "Action" at bounding box center [76, 154] width 30 height 16
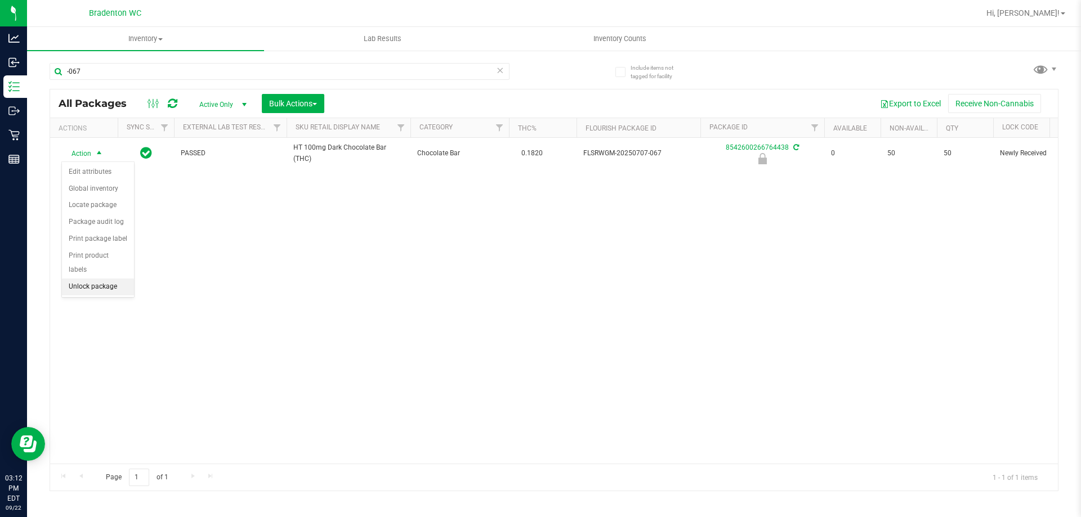
click at [92, 279] on li "Unlock package" at bounding box center [98, 287] width 72 height 17
